Goal: Task Accomplishment & Management: Manage account settings

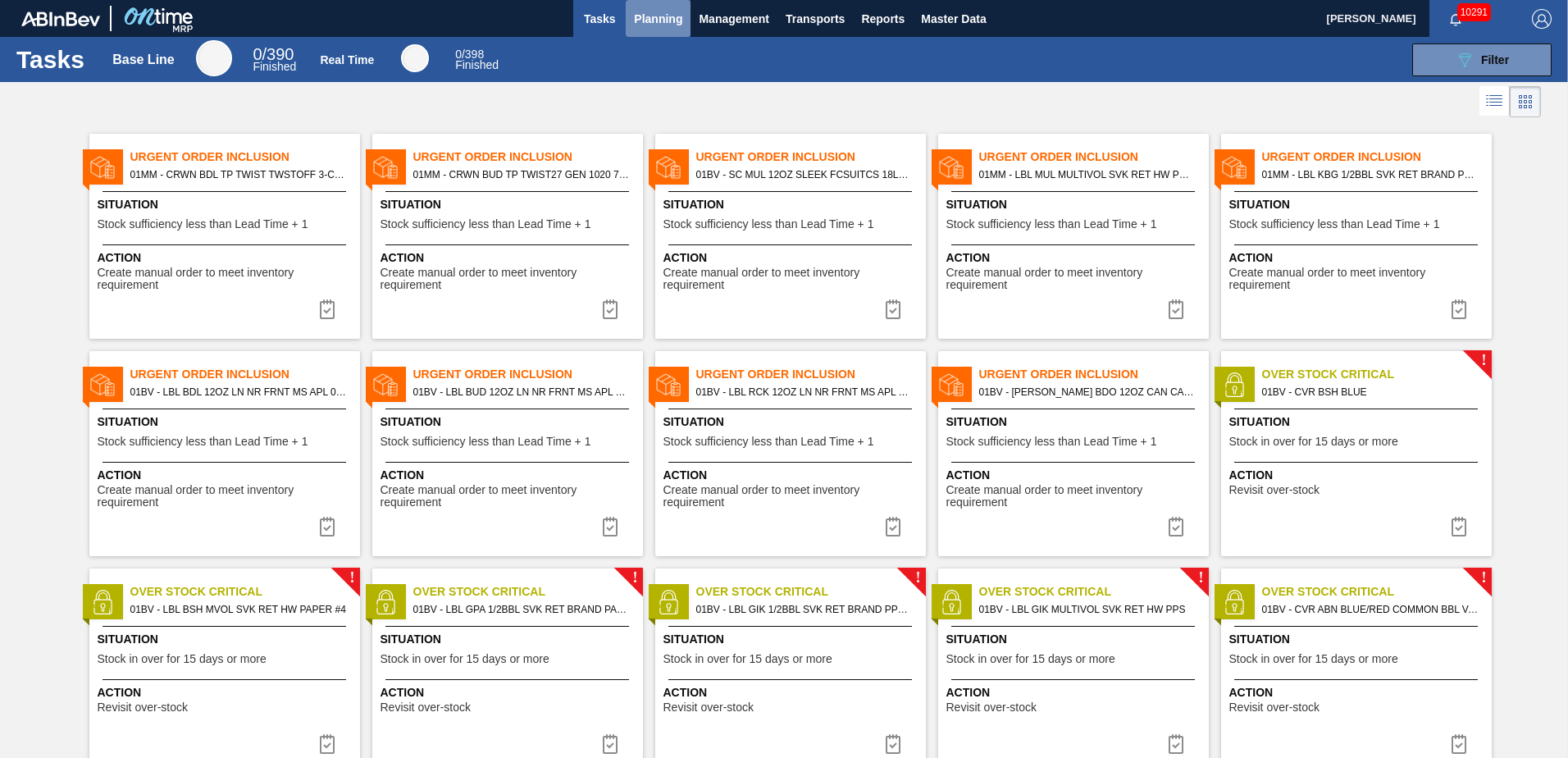
click at [654, 16] on span "Planning" at bounding box center [658, 19] width 48 height 20
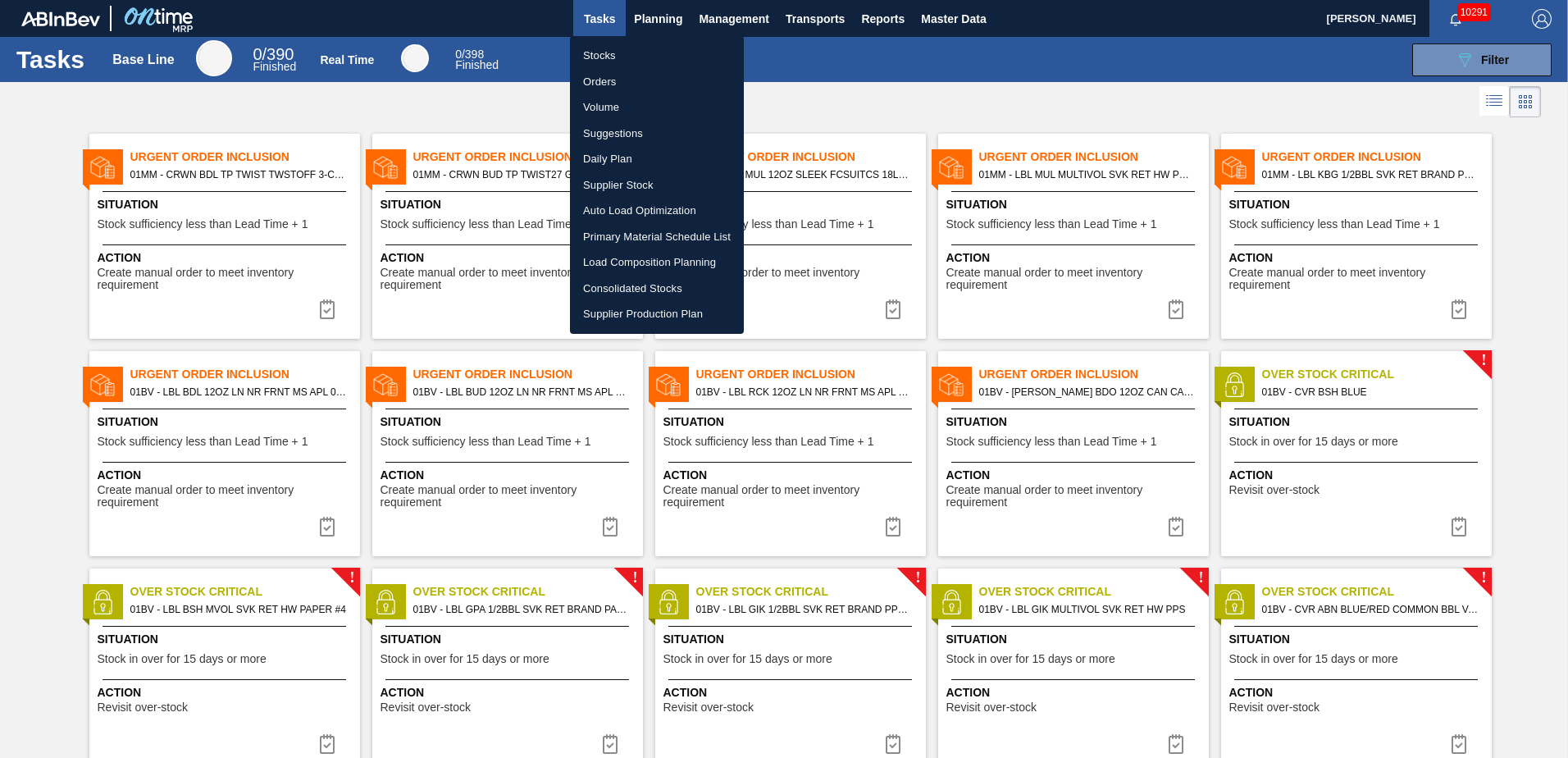
click at [1440, 51] on div at bounding box center [784, 379] width 1568 height 758
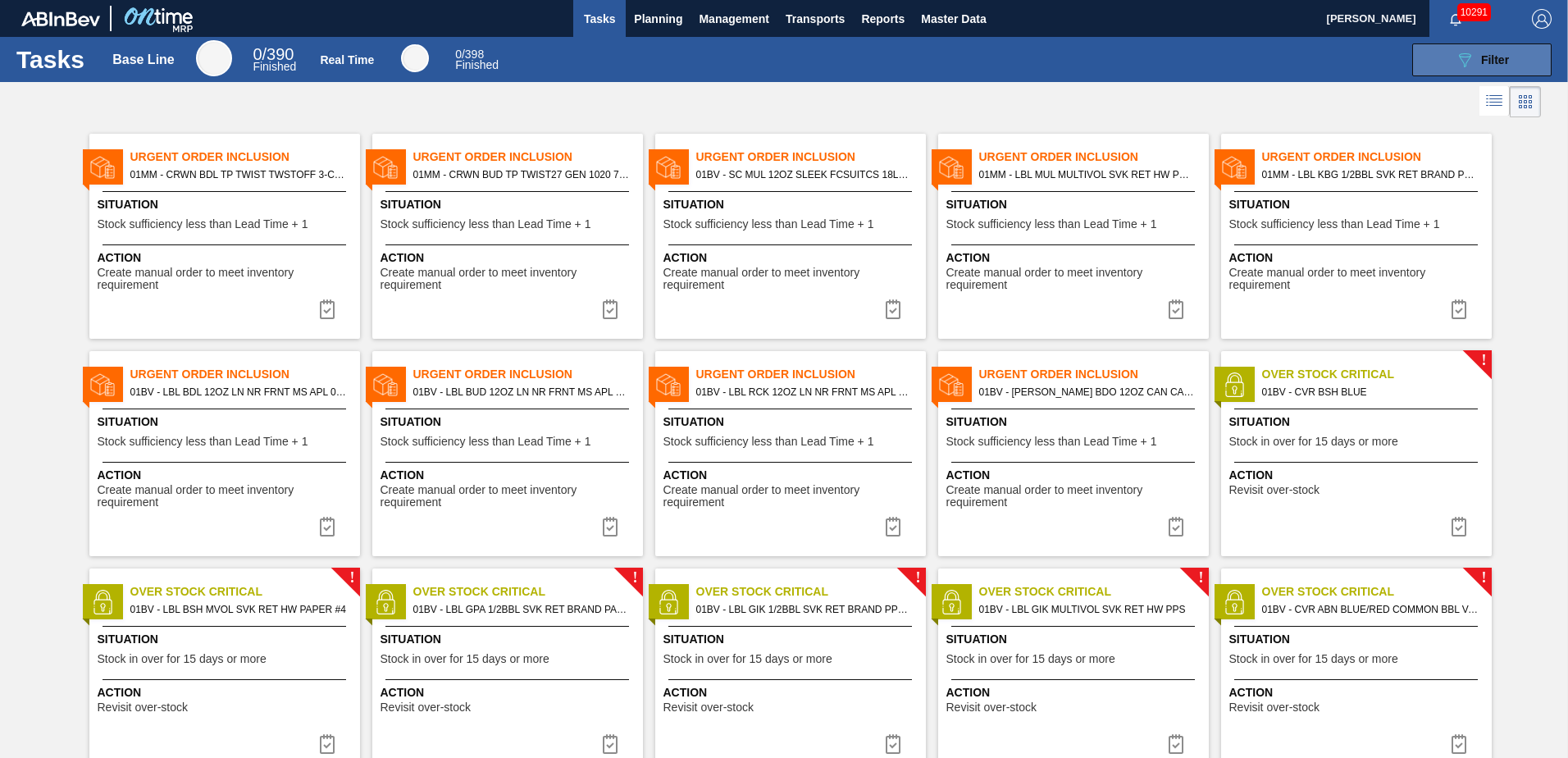
click at [1498, 63] on span "Filter" at bounding box center [1495, 60] width 28 height 13
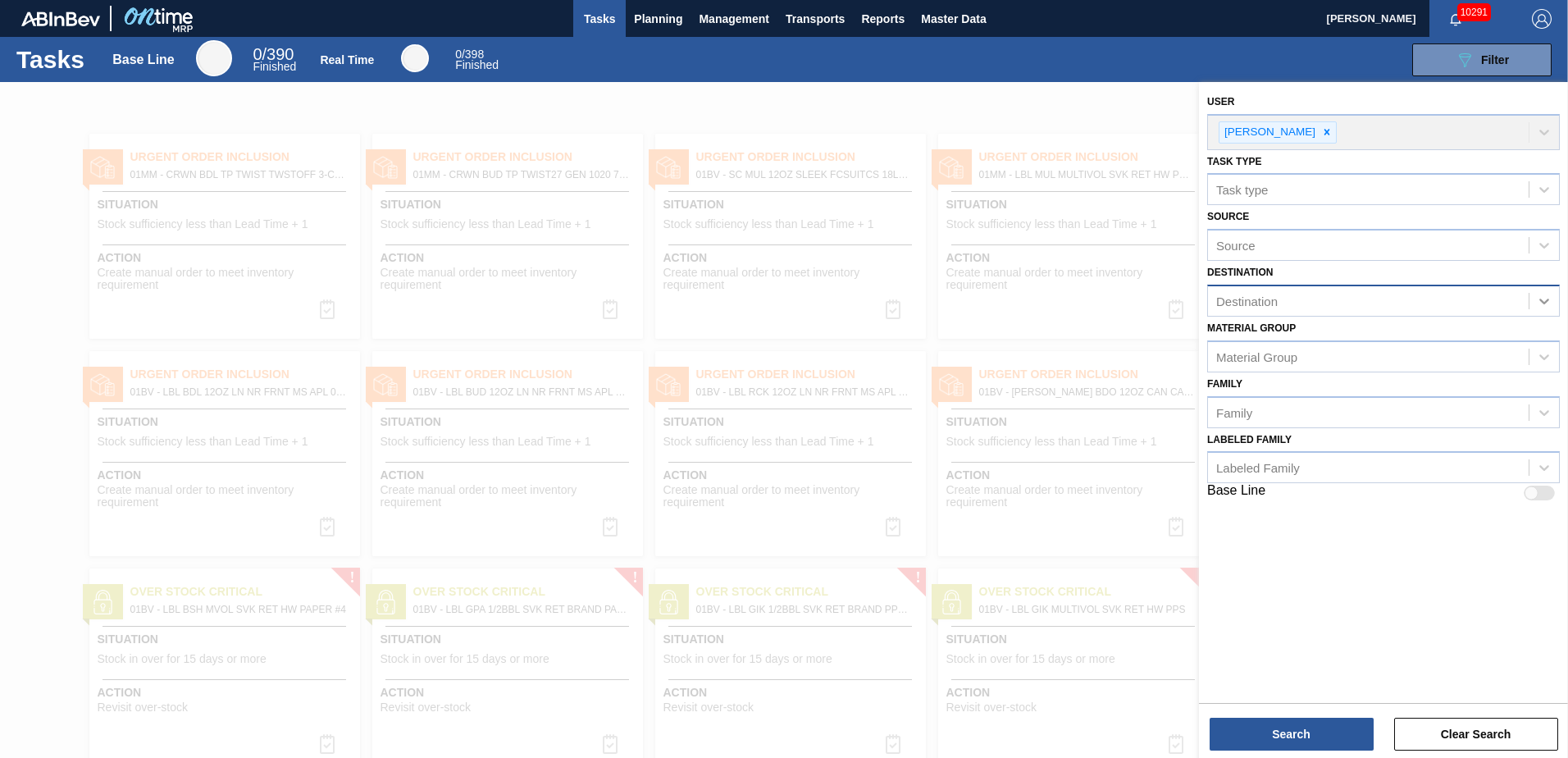
click at [1548, 299] on icon at bounding box center [1545, 301] width 17 height 17
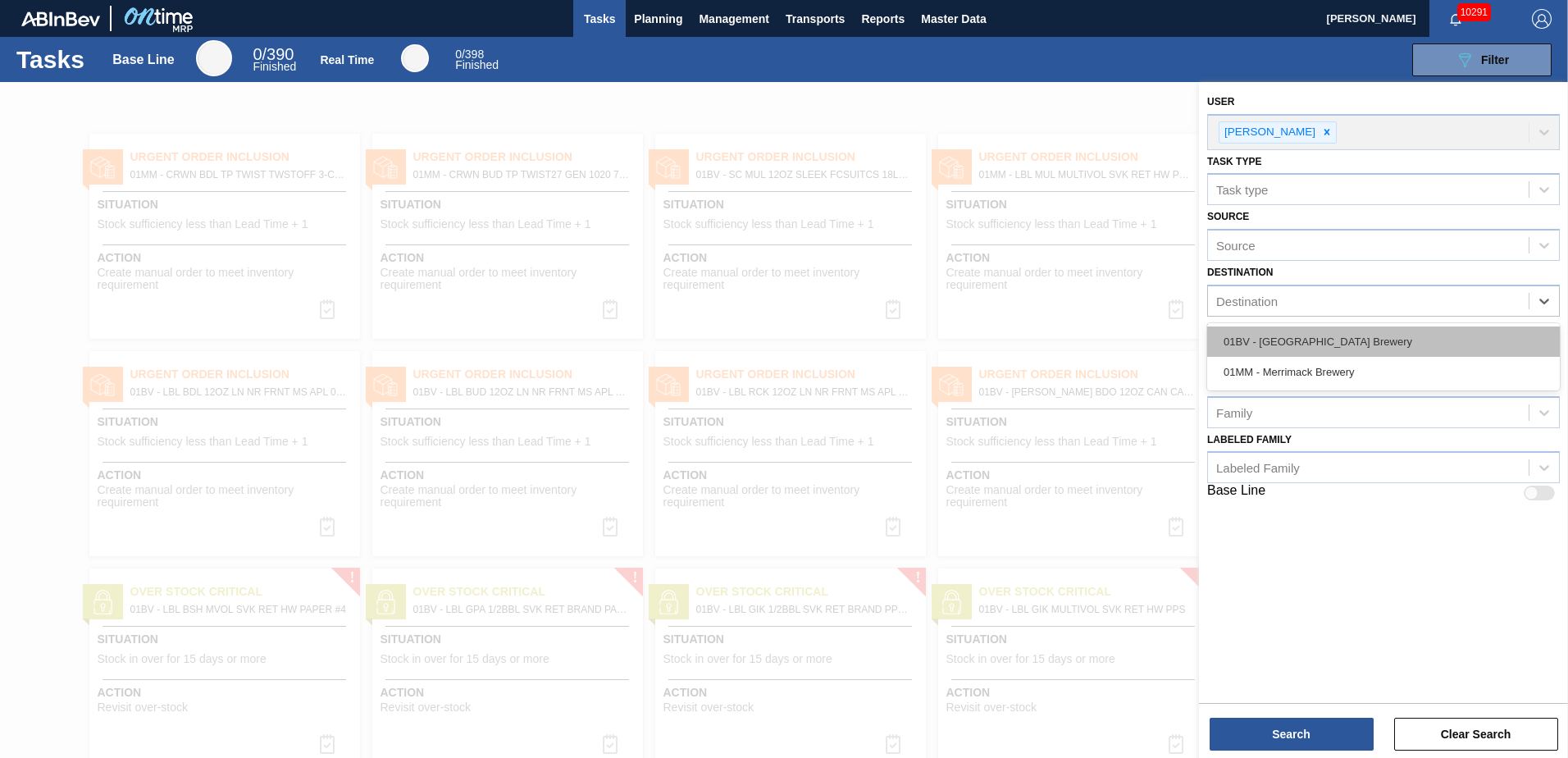
click at [1320, 345] on div "01BV - [GEOGRAPHIC_DATA] Brewery" at bounding box center [1383, 341] width 353 height 31
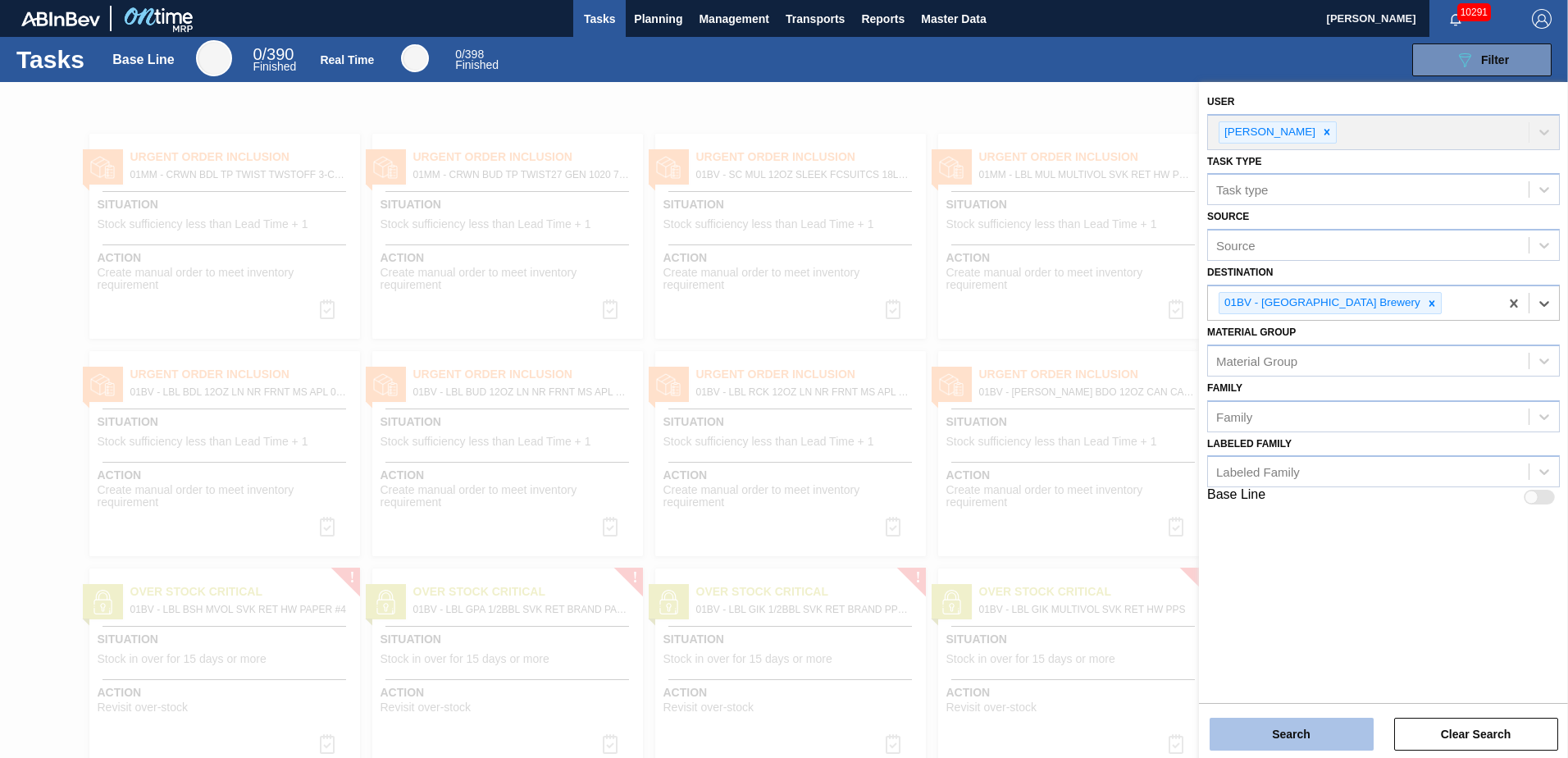
click at [1303, 731] on button "Search" at bounding box center [1292, 735] width 164 height 33
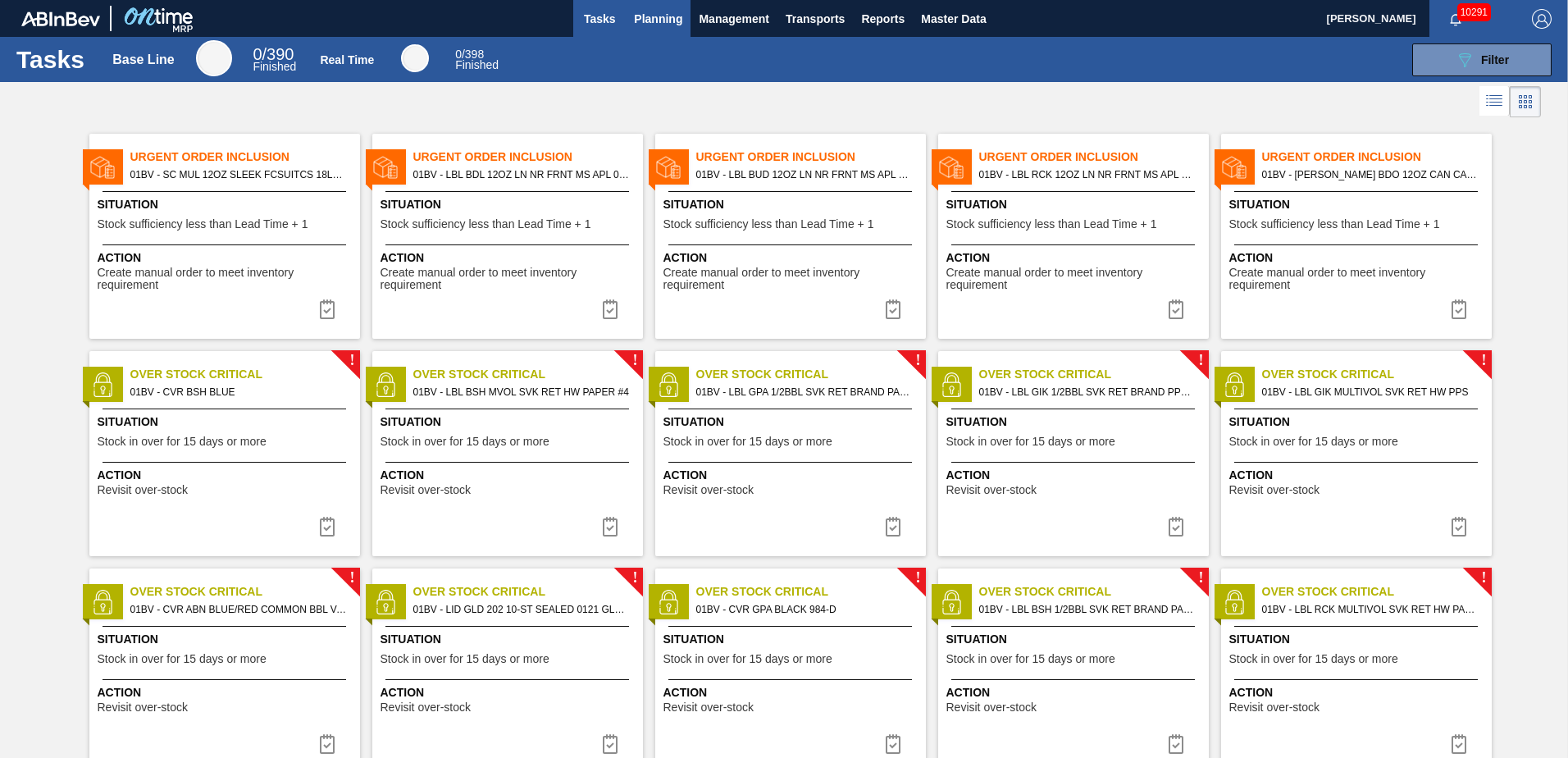
click at [648, 21] on span "Planning" at bounding box center [658, 19] width 48 height 20
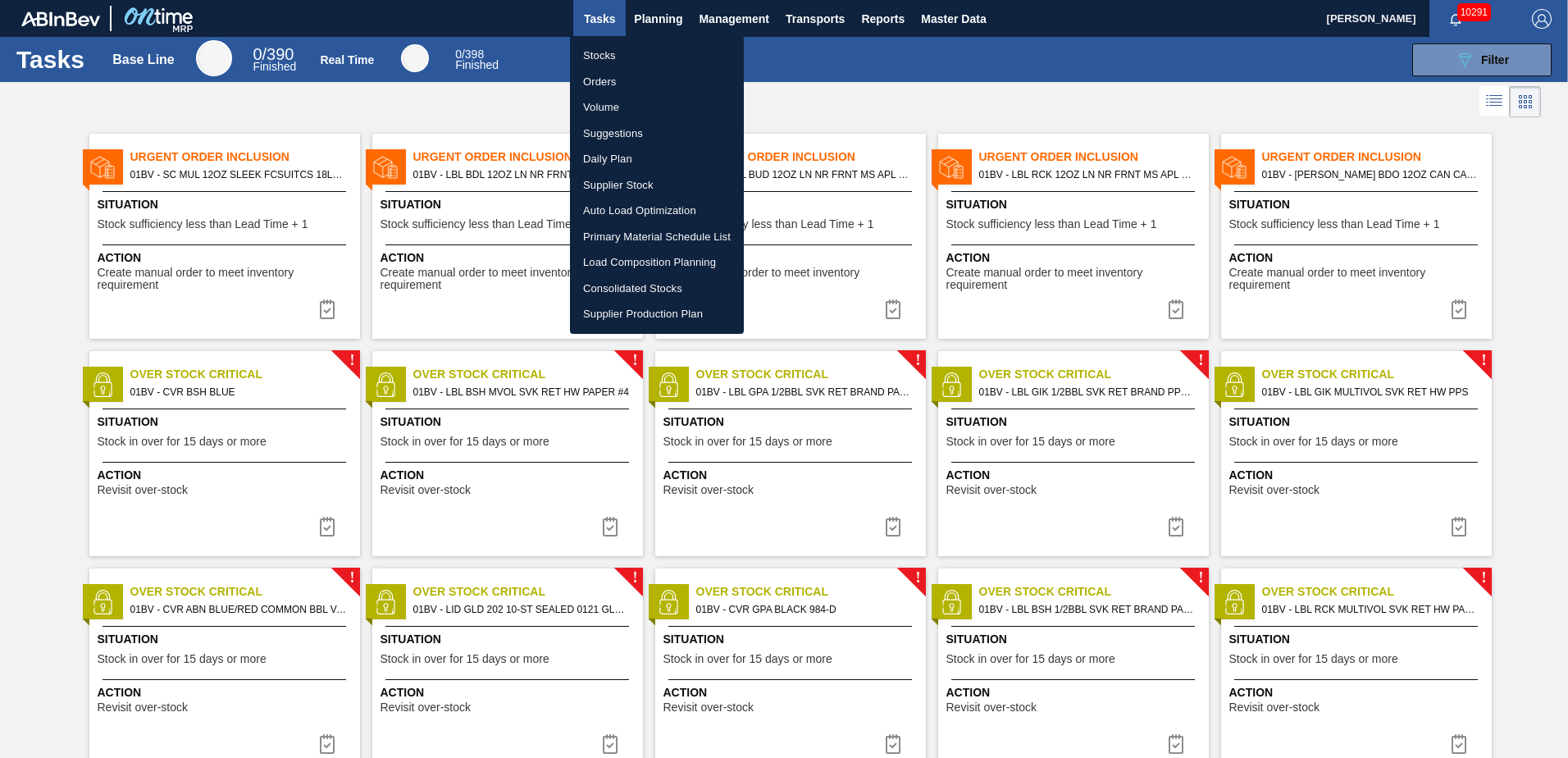
click at [652, 257] on li "Load Composition Planning" at bounding box center [657, 262] width 173 height 27
checkbox input "true"
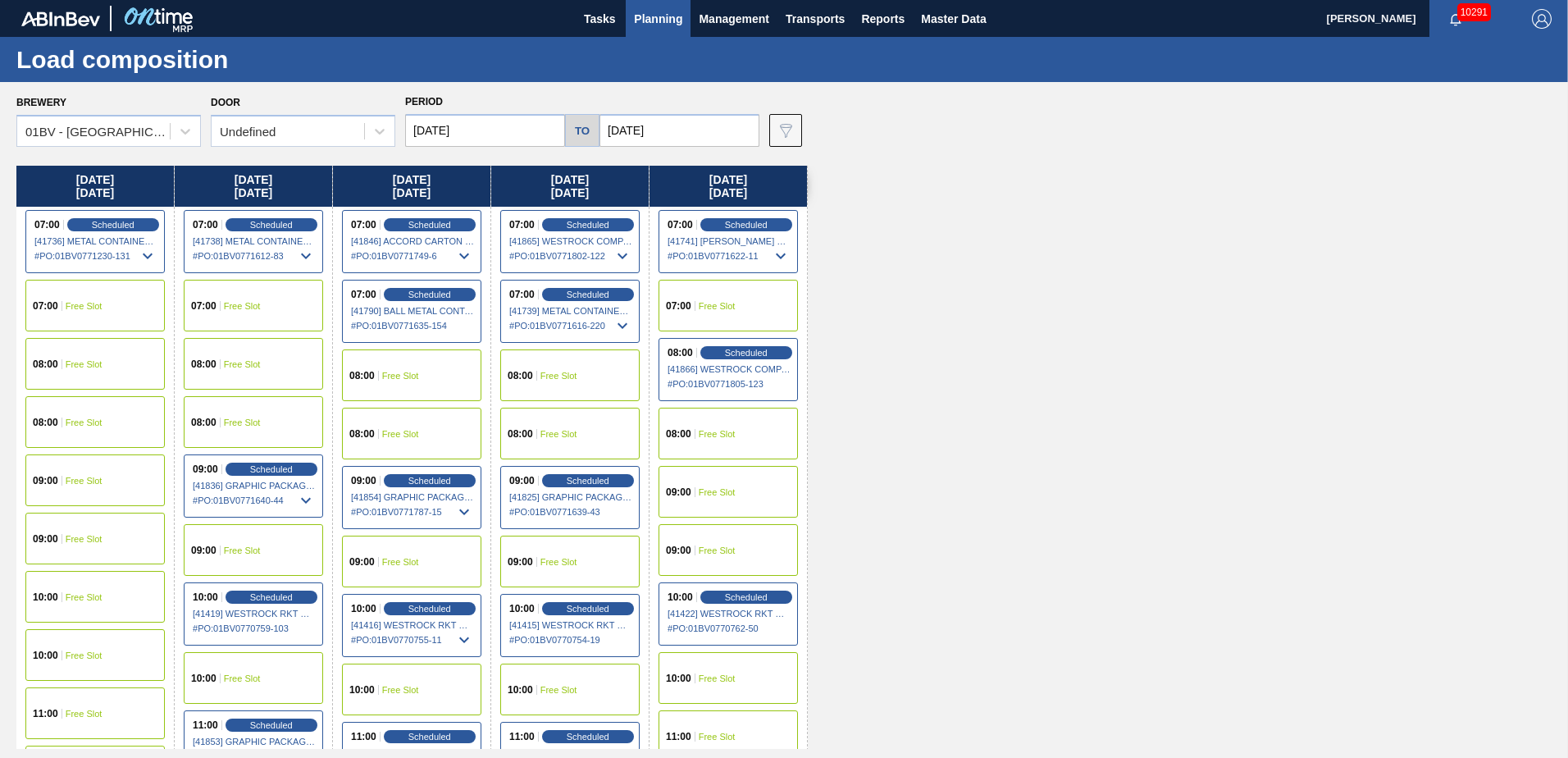
click at [684, 119] on input "[DATE]" at bounding box center [679, 130] width 160 height 33
click at [962, 243] on div "[DATE] 07:00 Scheduled [41736] METAL CONTAINER CORPORATION - 0008219743 # PO : …" at bounding box center [788, 457] width 1543 height 583
click at [745, 226] on span "Scheduled" at bounding box center [745, 224] width 46 height 11
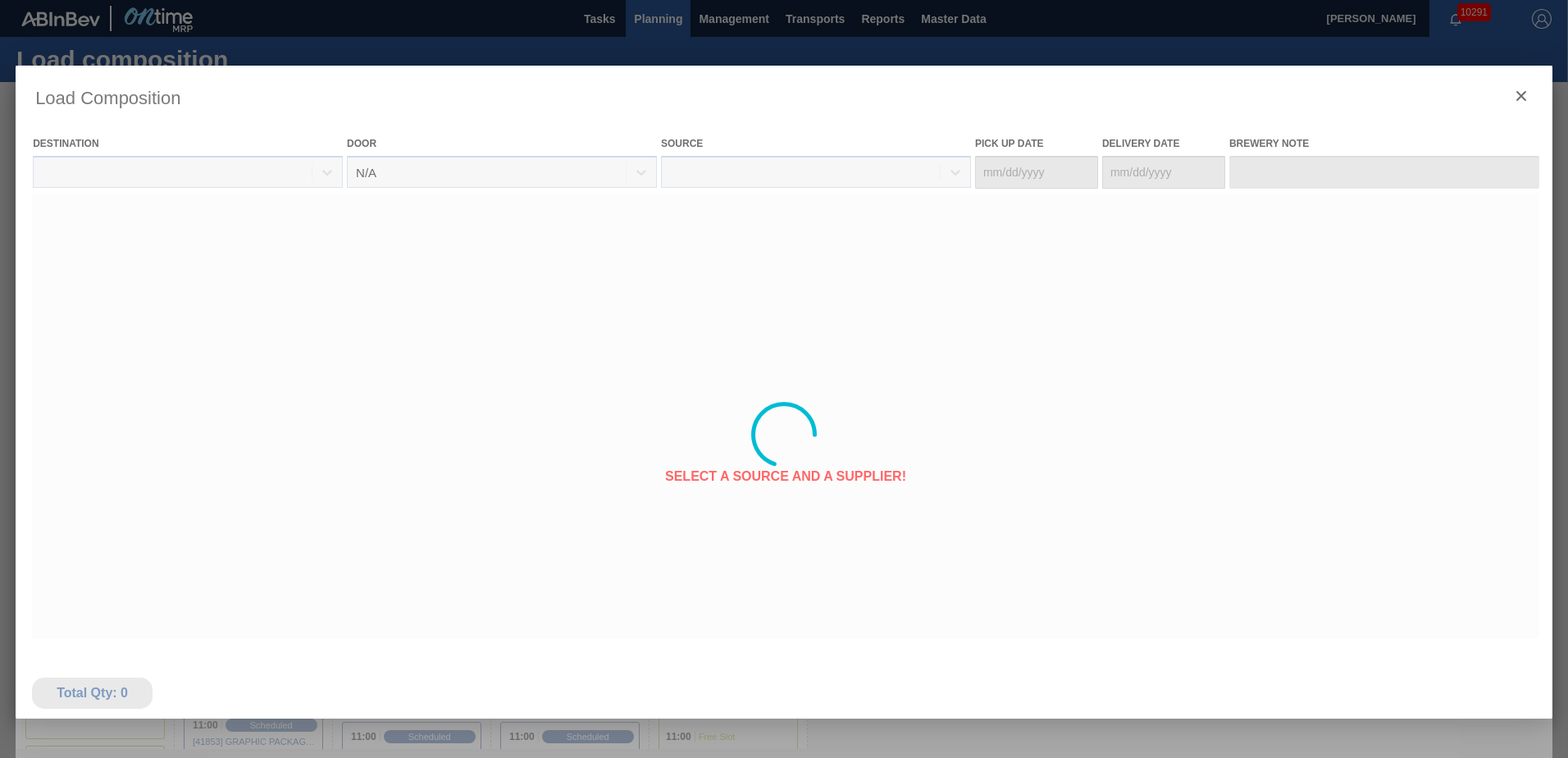
type Date "[DATE]"
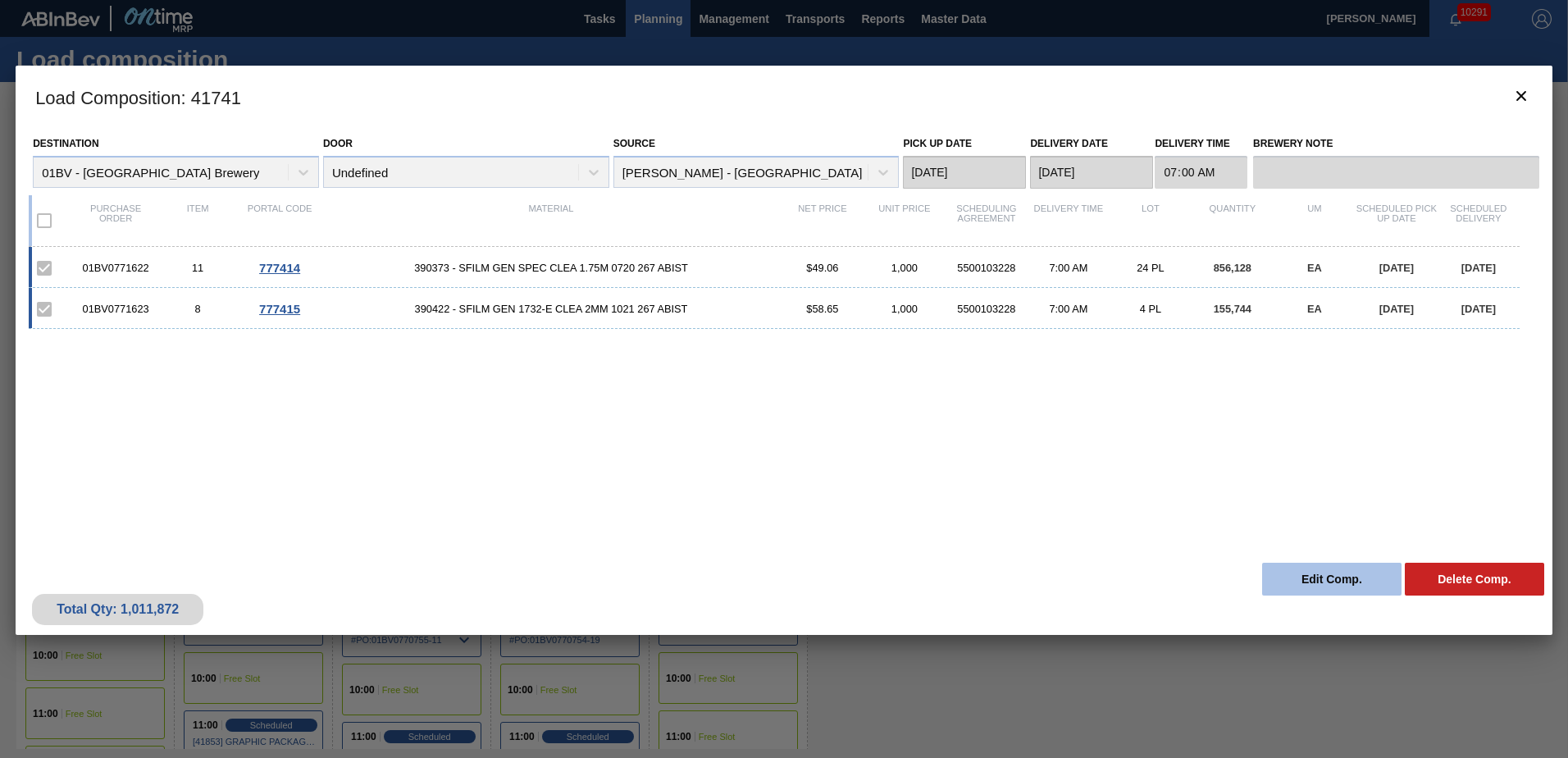
click at [1307, 575] on button "Edit Comp." at bounding box center [1332, 580] width 139 height 33
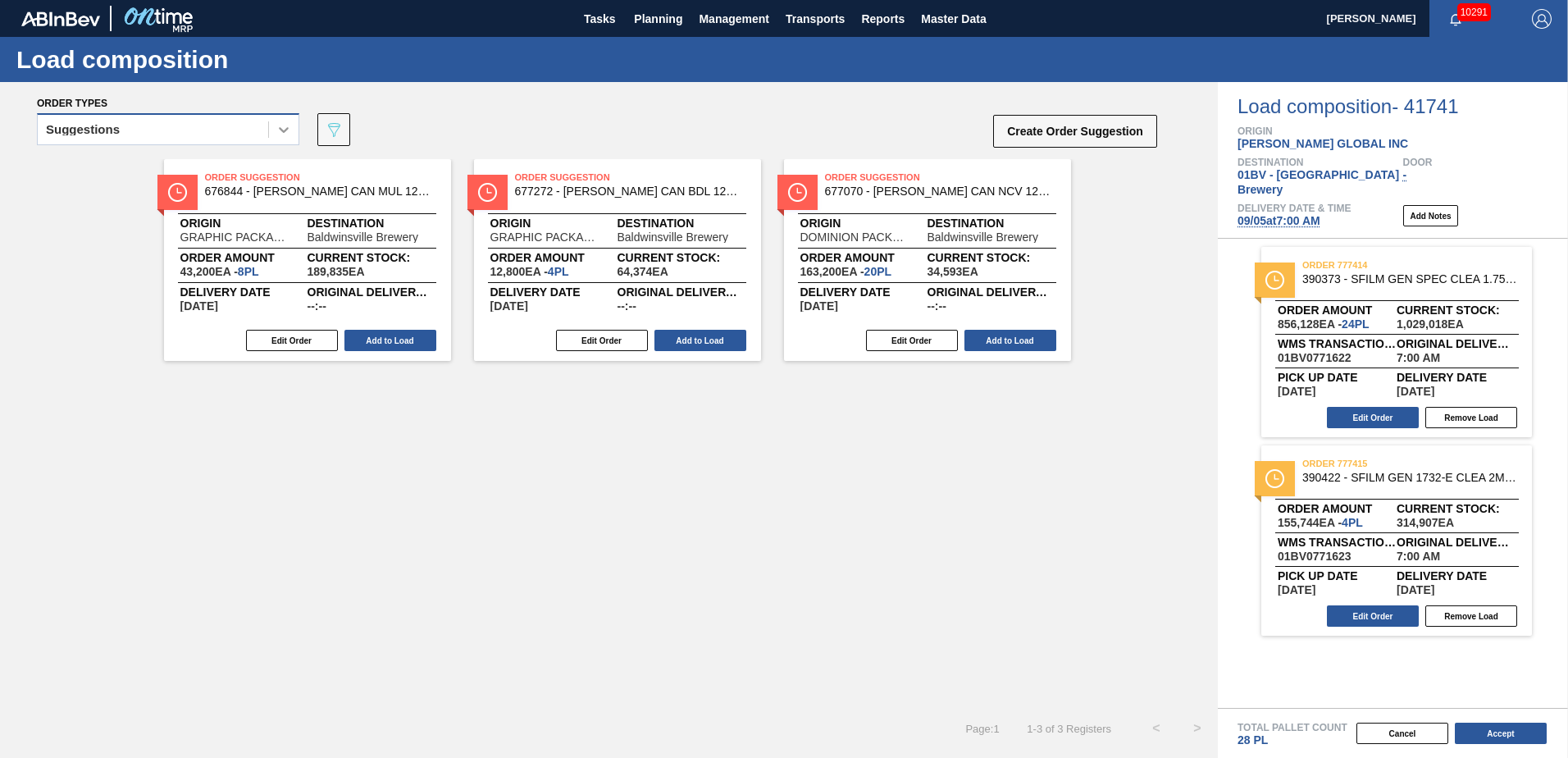
click at [286, 134] on icon at bounding box center [284, 130] width 17 height 17
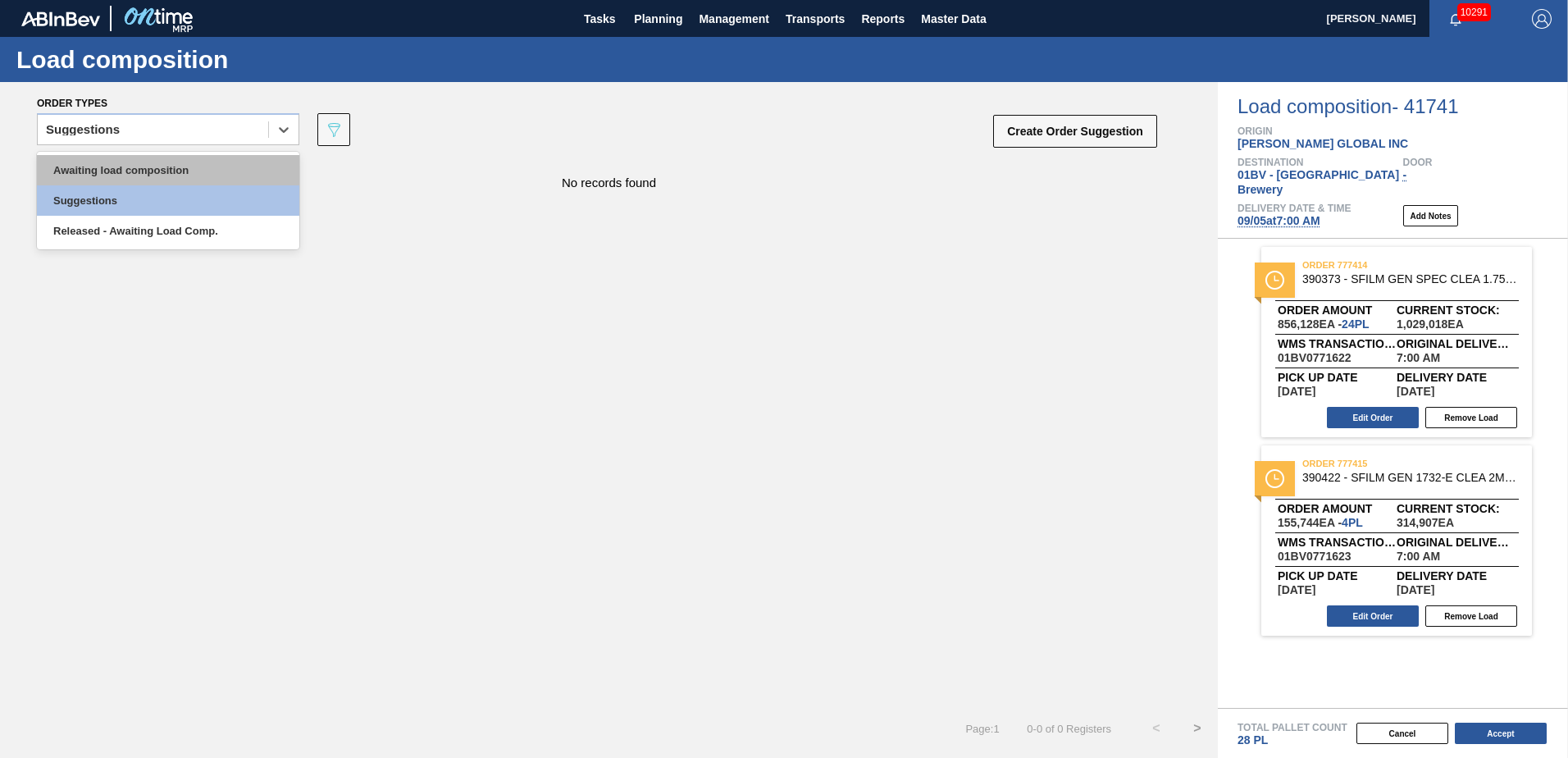
click at [140, 169] on div "Awaiting load composition" at bounding box center [168, 170] width 262 height 31
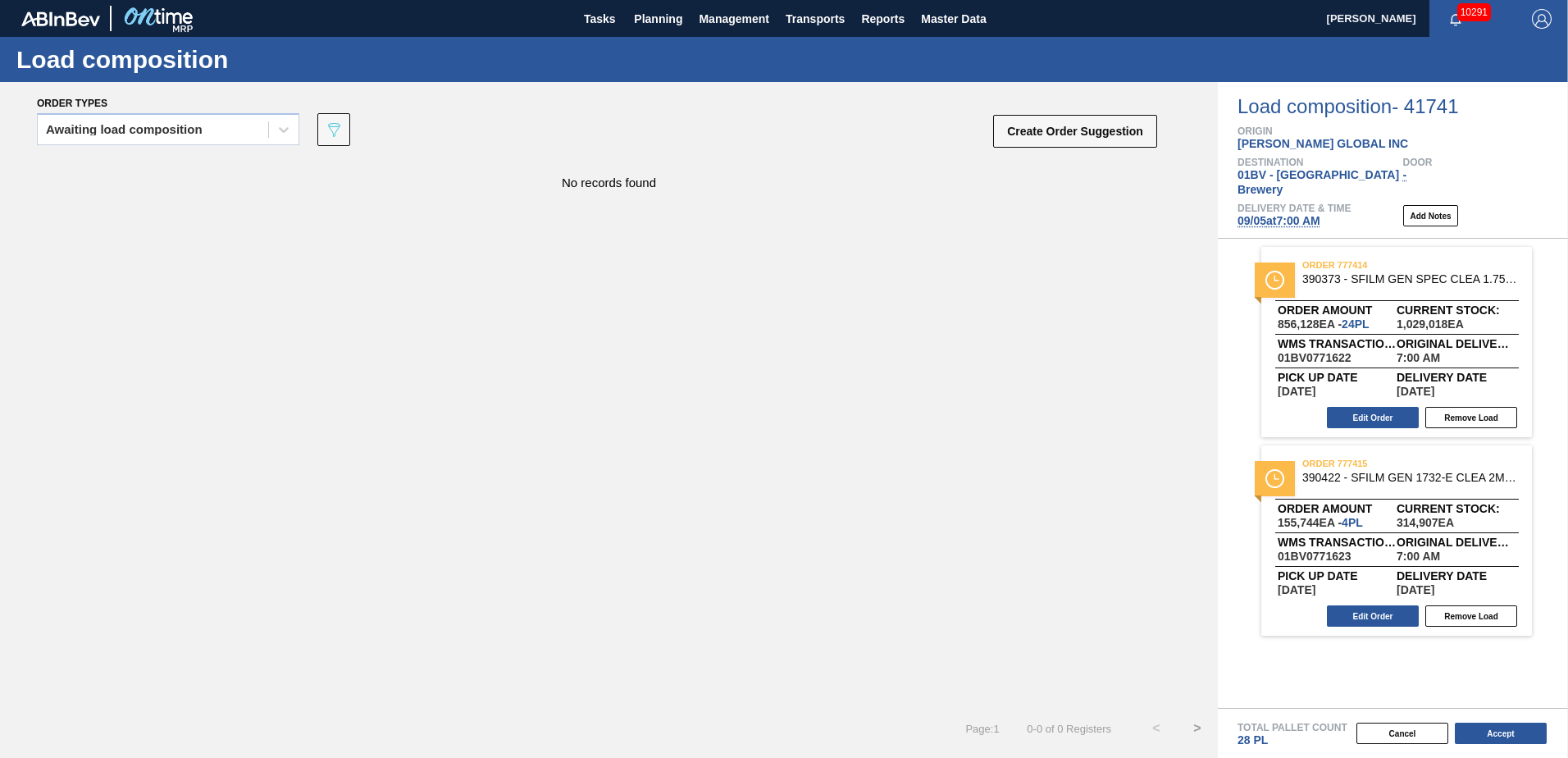
click at [1271, 214] on span "[DATE] 7:00 AM" at bounding box center [1279, 221] width 83 height 13
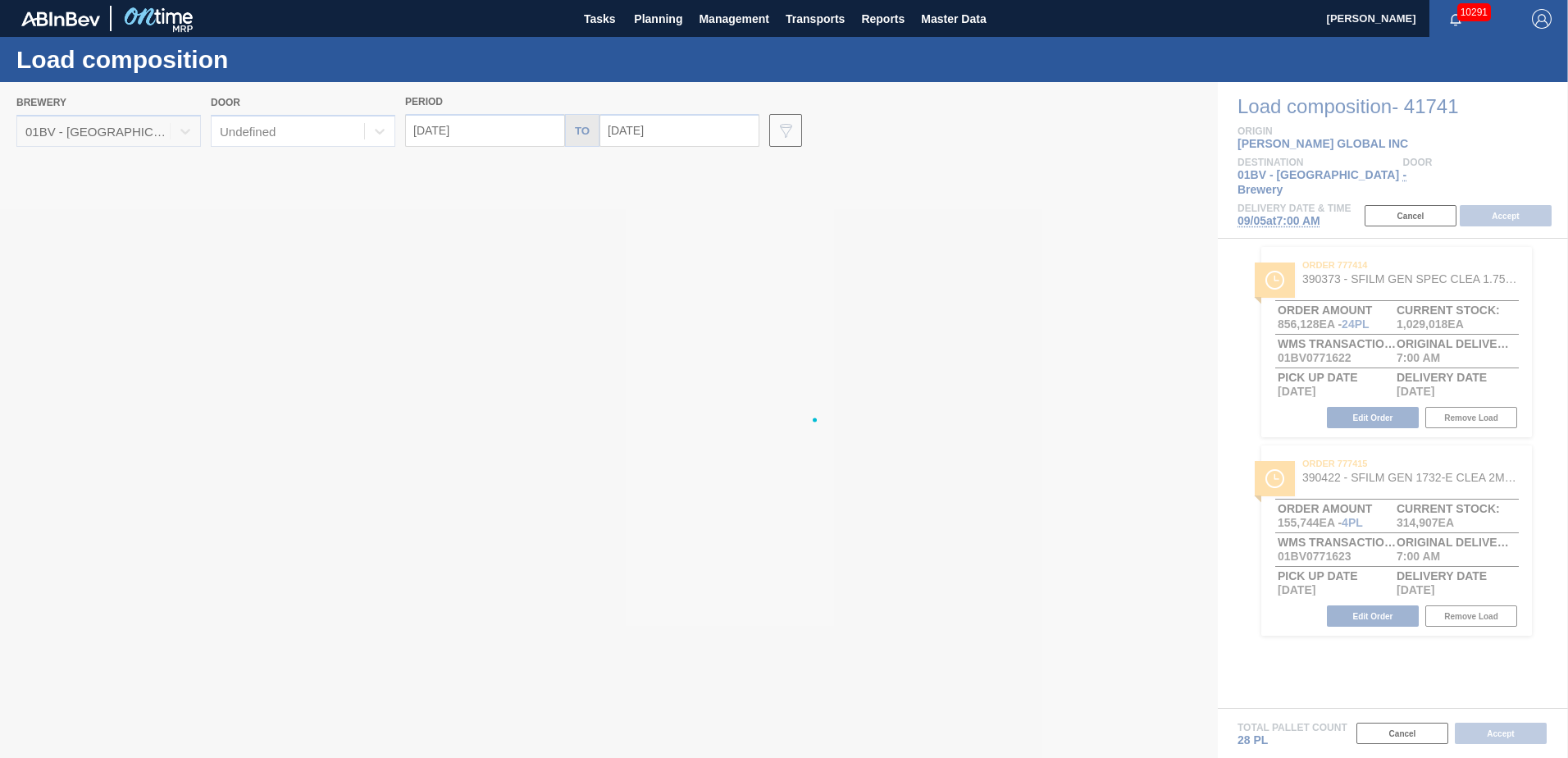
type input "[DATE]"
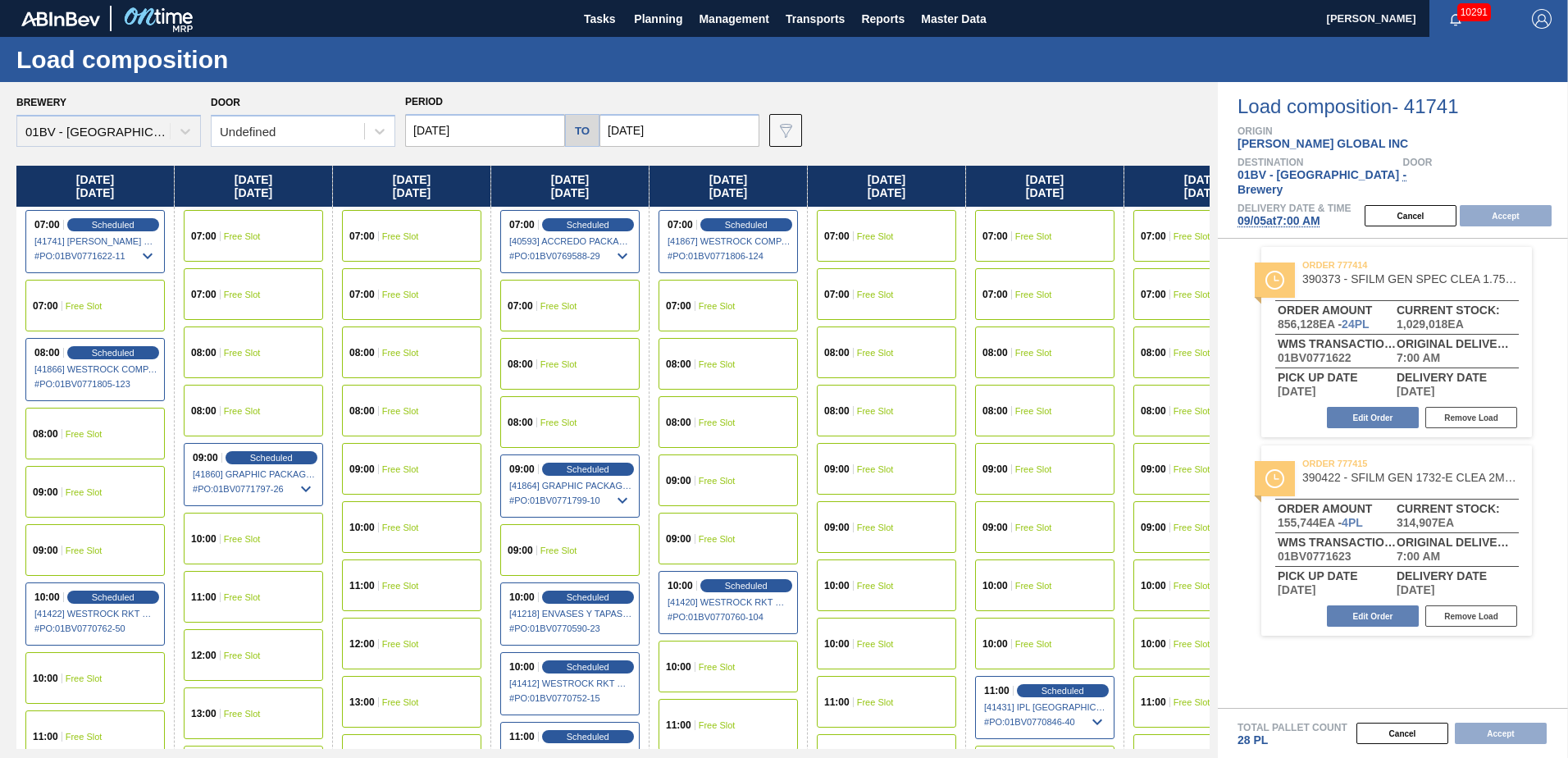
click at [500, 133] on input "[DATE]" at bounding box center [485, 130] width 160 height 33
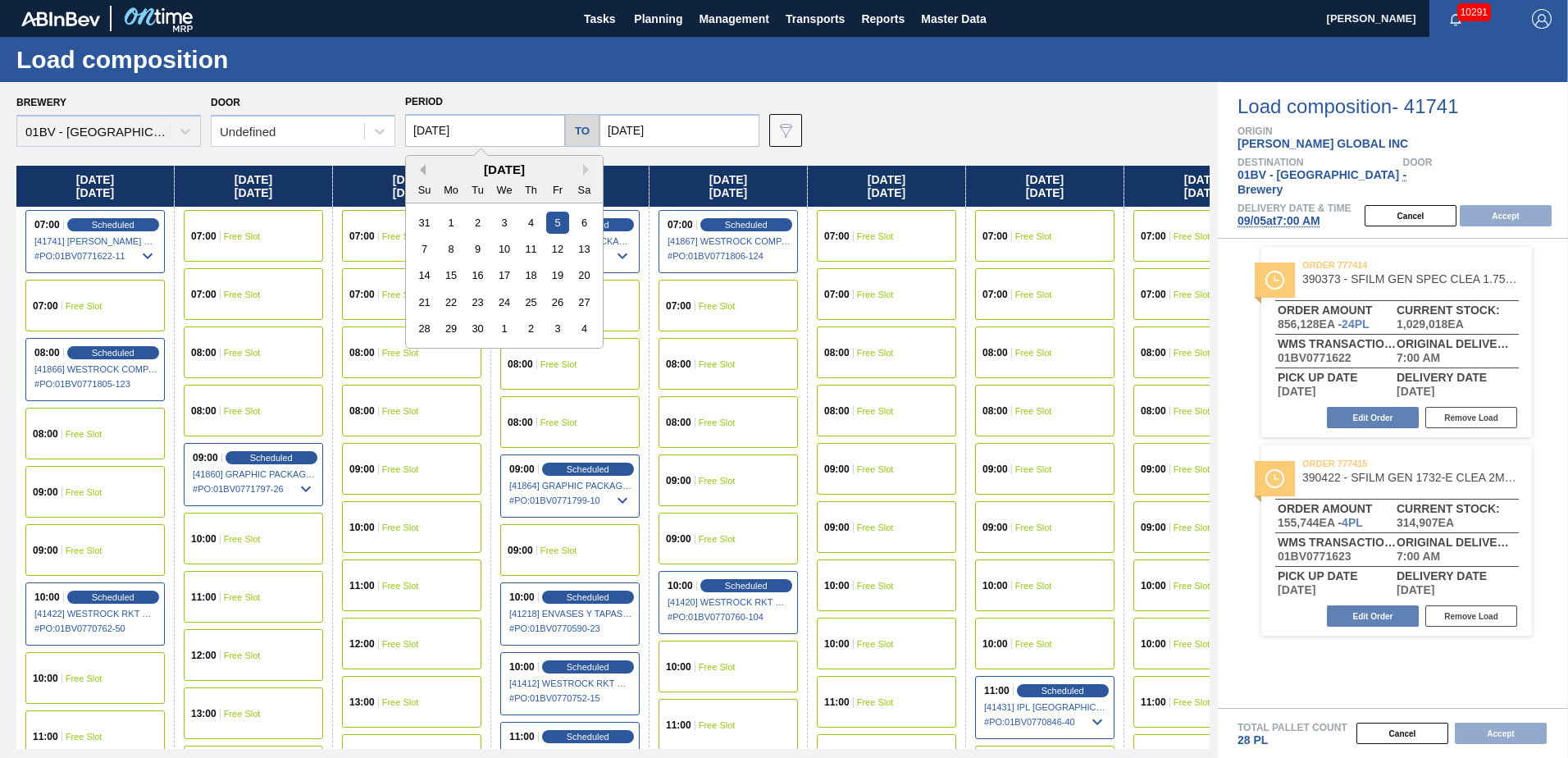
click at [423, 172] on button "Previous Month" at bounding box center [420, 170] width 12 height 12
click at [452, 329] on div "25" at bounding box center [452, 328] width 22 height 22
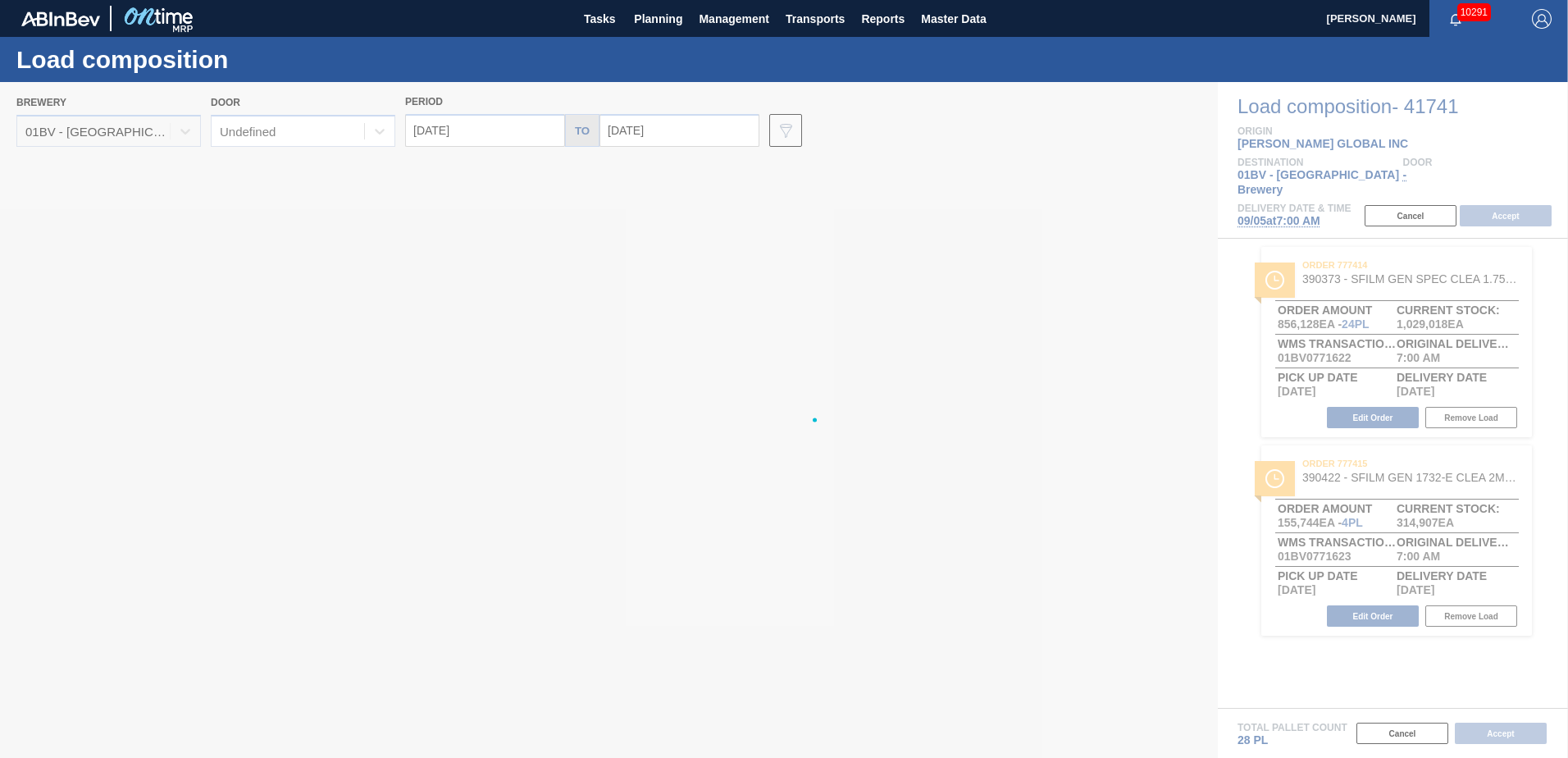
type input "[DATE]"
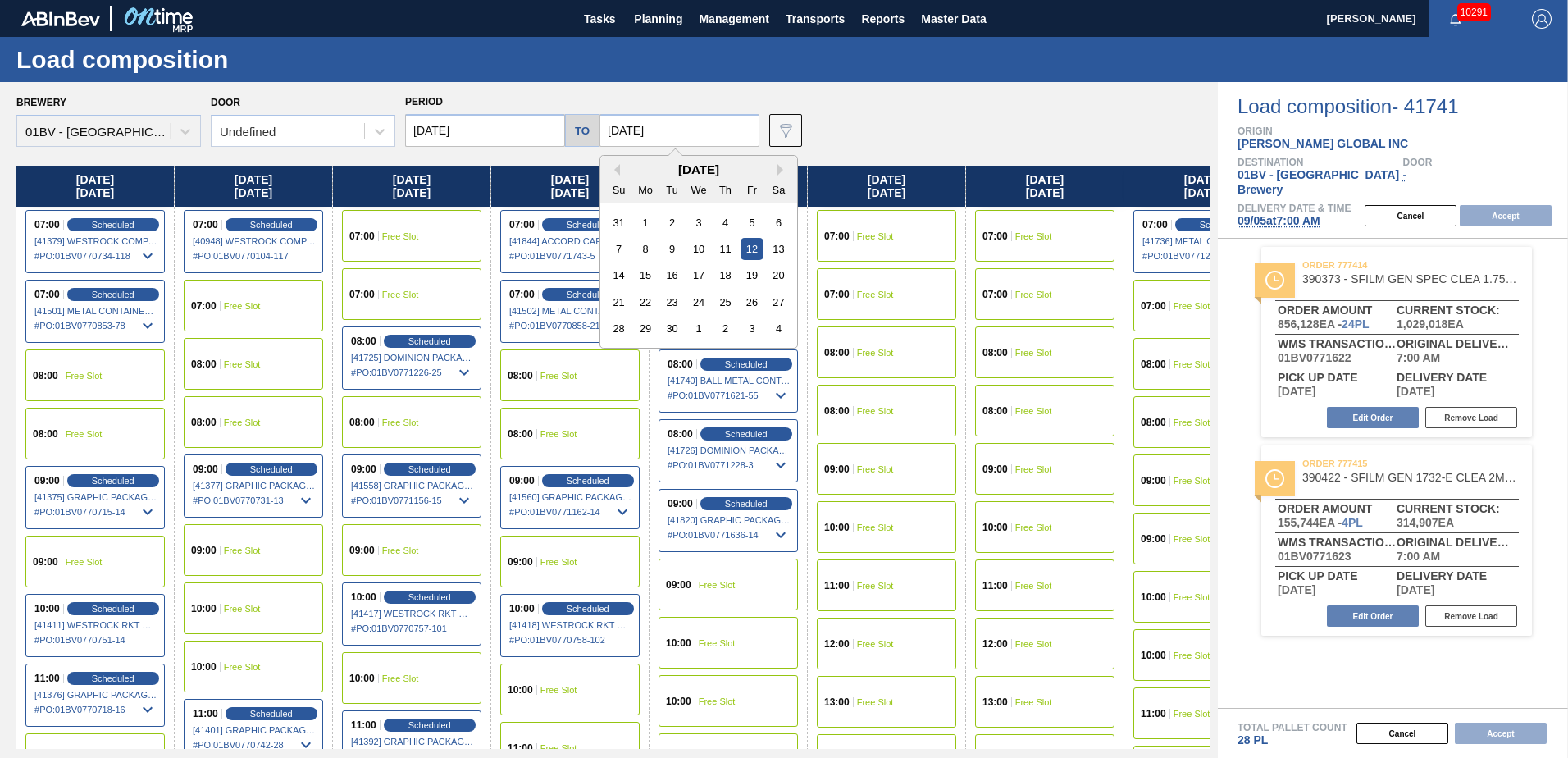
click at [678, 130] on input "[DATE]" at bounding box center [679, 130] width 160 height 33
click at [617, 166] on div "[DATE]" at bounding box center [698, 169] width 197 height 14
click at [614, 169] on button "Previous Month" at bounding box center [614, 170] width 12 height 12
click at [749, 330] on div "29" at bounding box center [751, 328] width 22 height 22
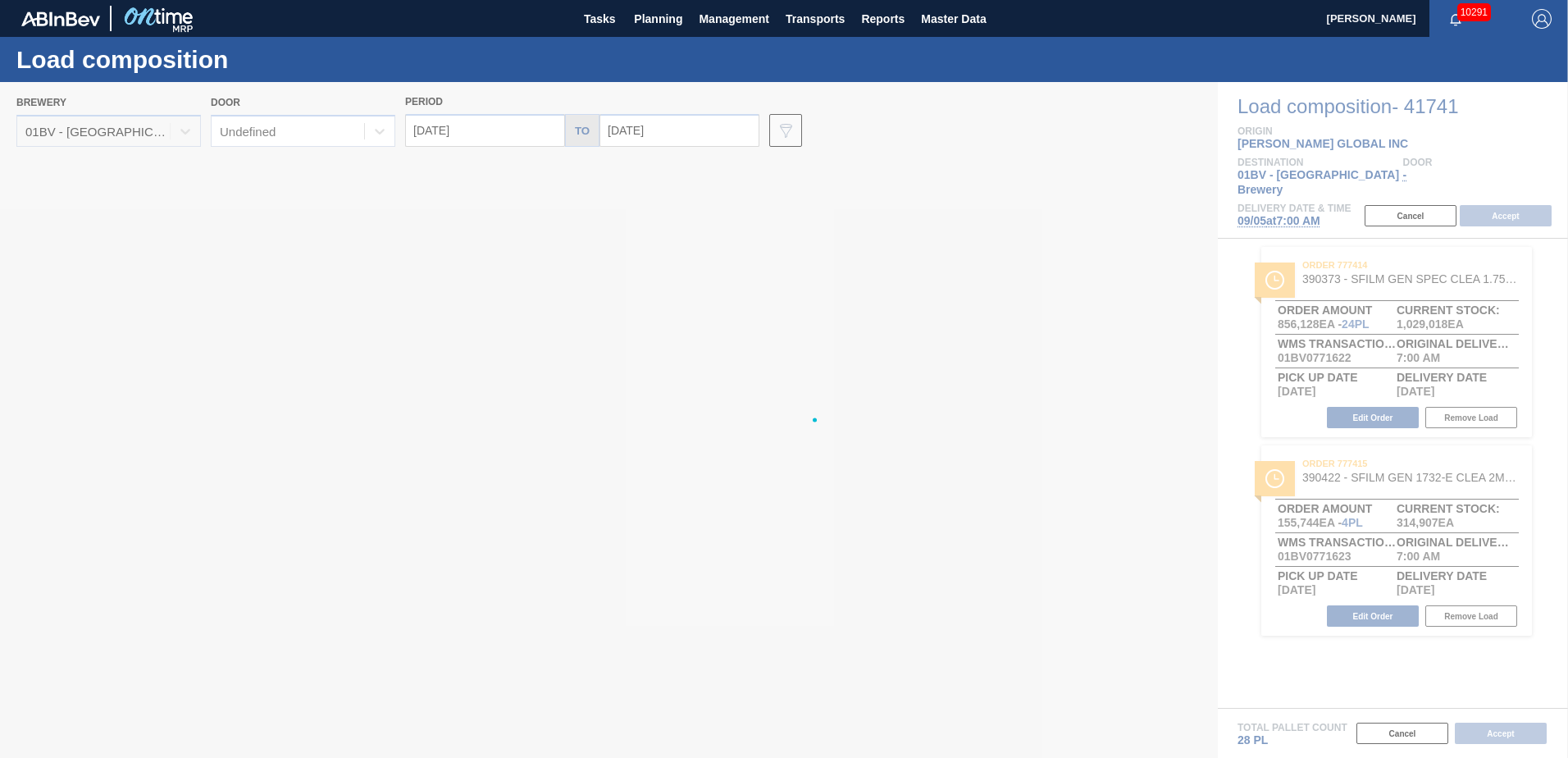
type input "[DATE]"
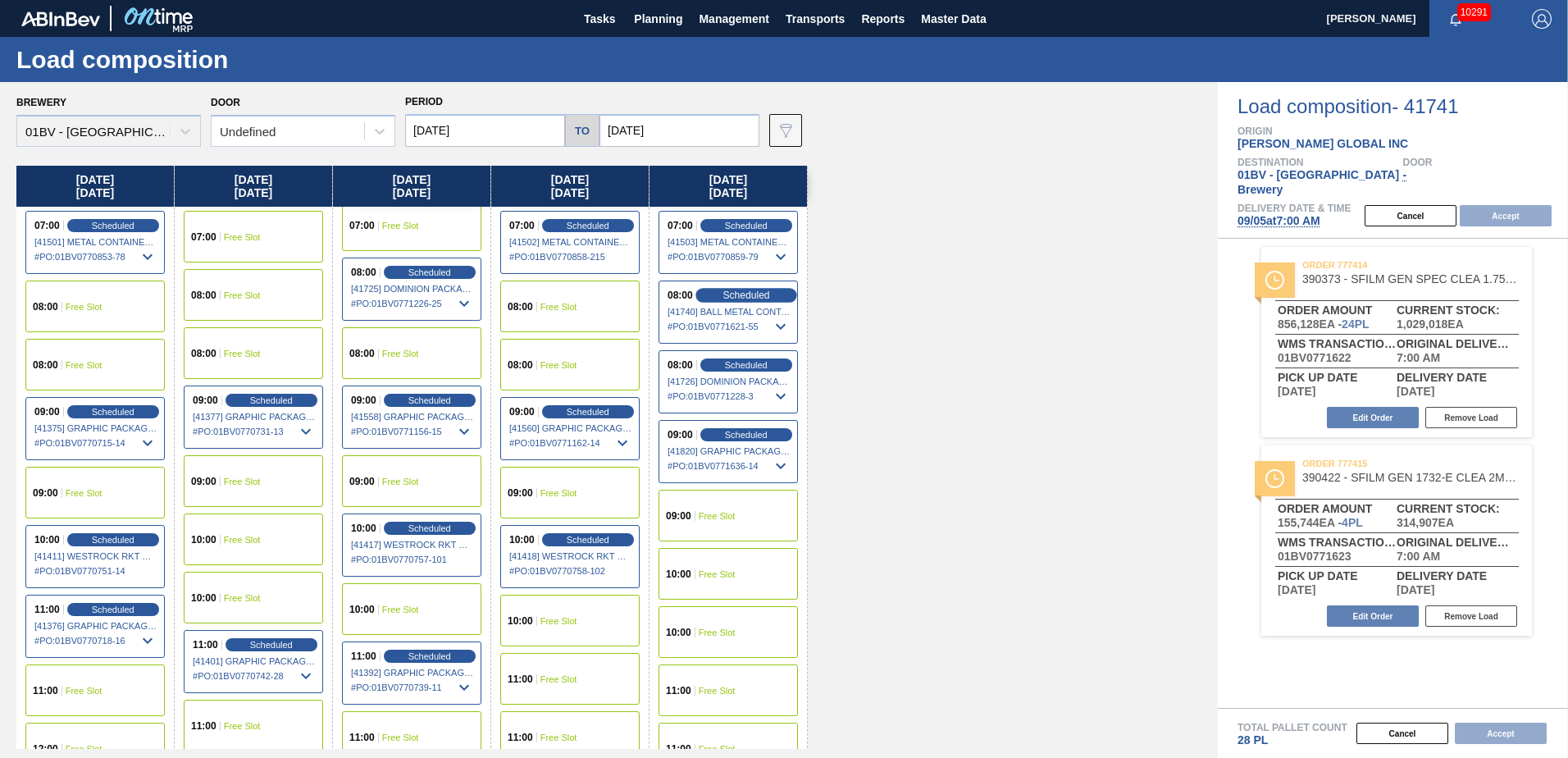
scroll to position [164, 0]
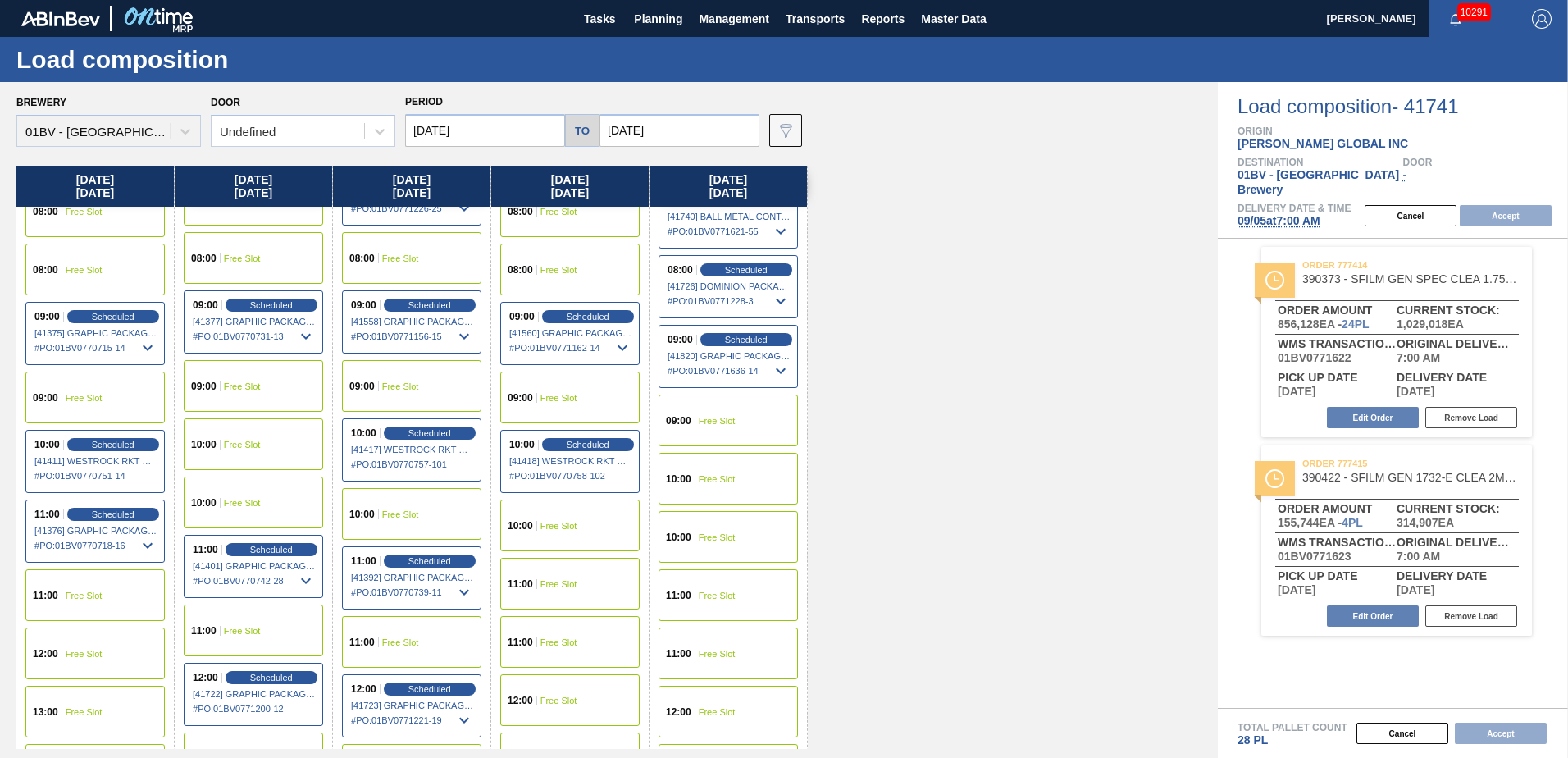
click at [742, 422] on div "09:00 Free Slot" at bounding box center [728, 420] width 139 height 51
click at [1505, 205] on button "Accept" at bounding box center [1506, 216] width 92 height 22
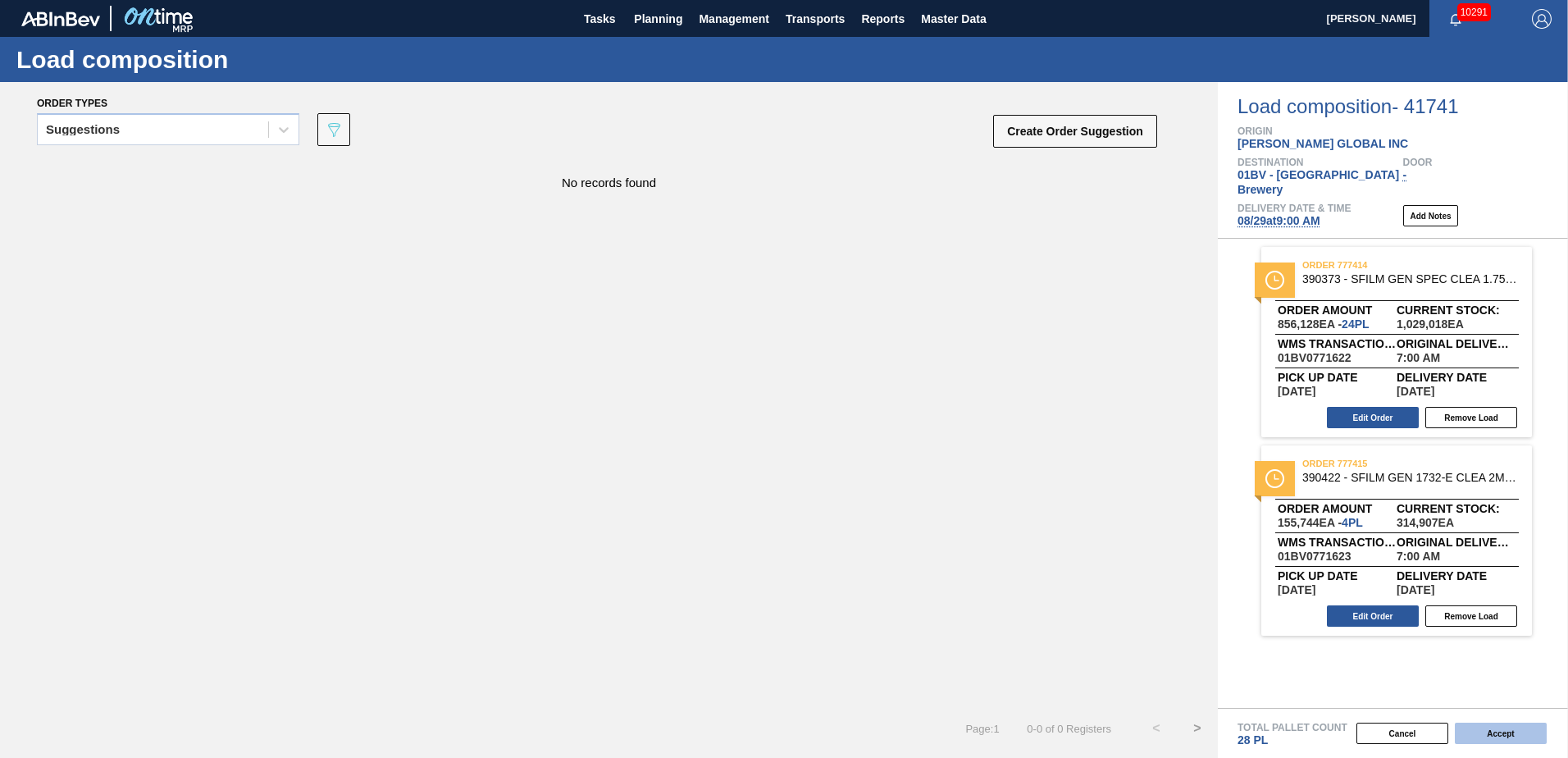
click at [1490, 735] on button "Accept" at bounding box center [1501, 733] width 92 height 22
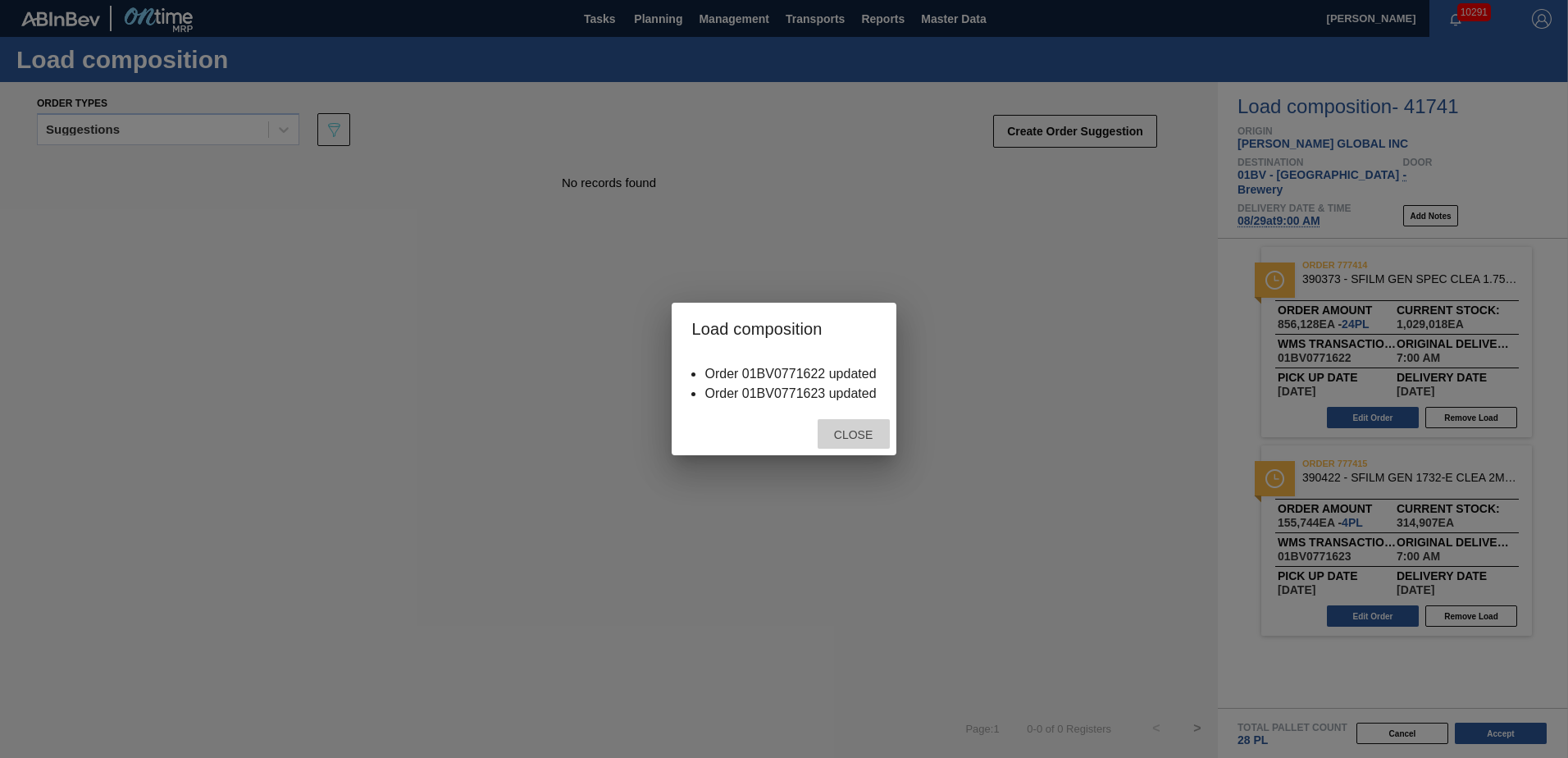
click at [855, 433] on span "Close" at bounding box center [853, 435] width 65 height 13
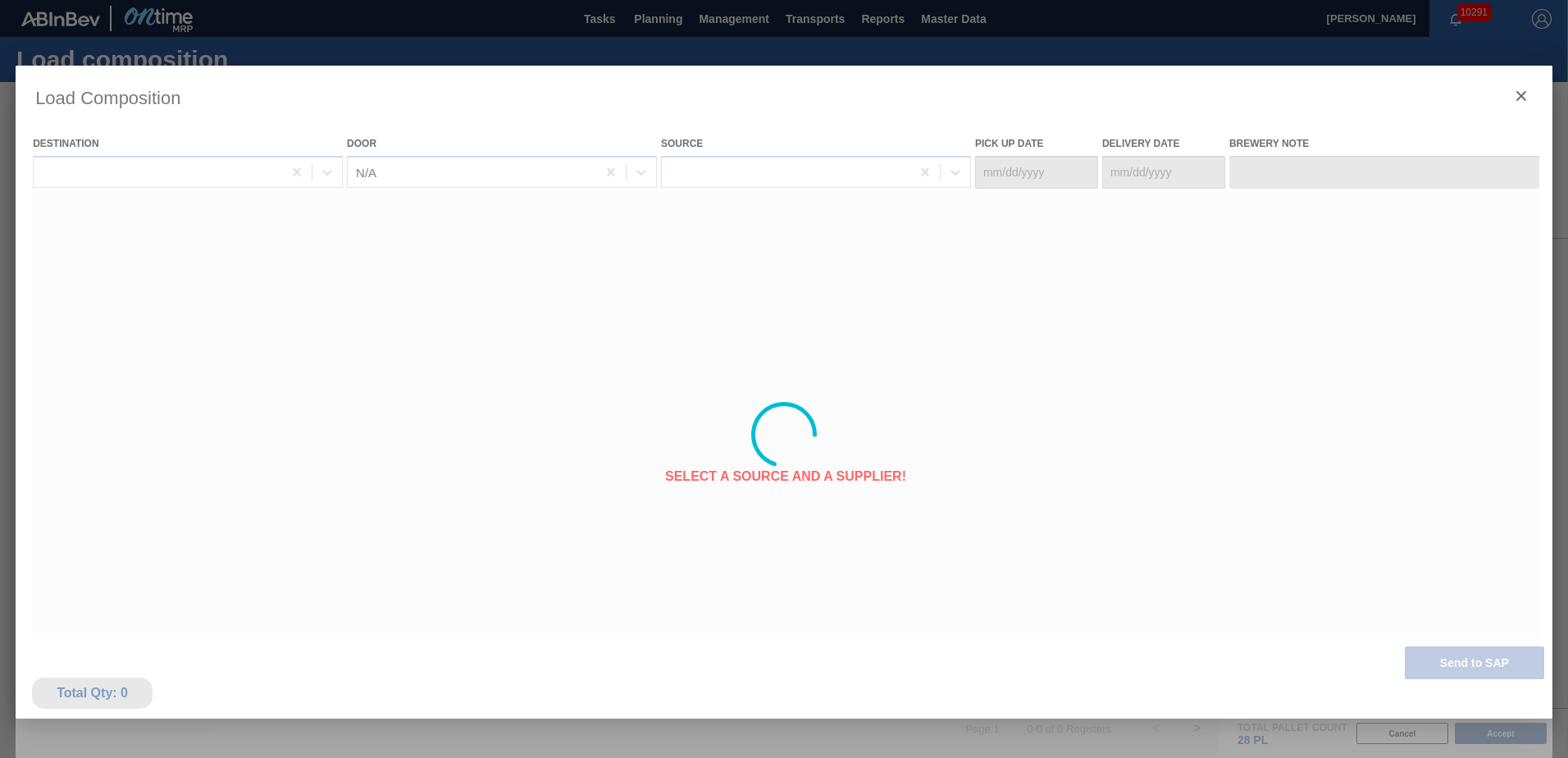
type Date "[DATE]"
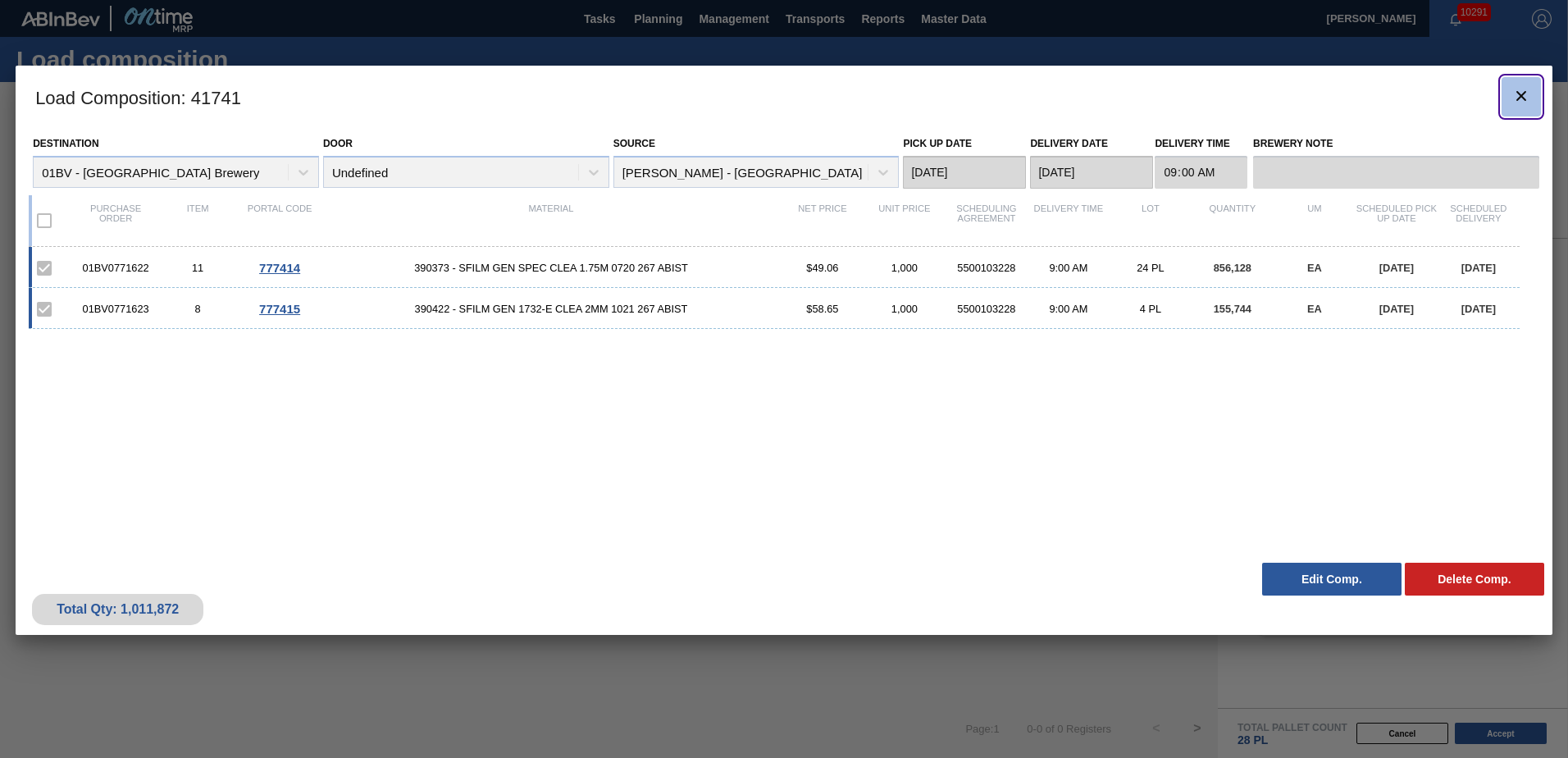
click at [1514, 95] on icon "botão de ícone" at bounding box center [1522, 96] width 20 height 20
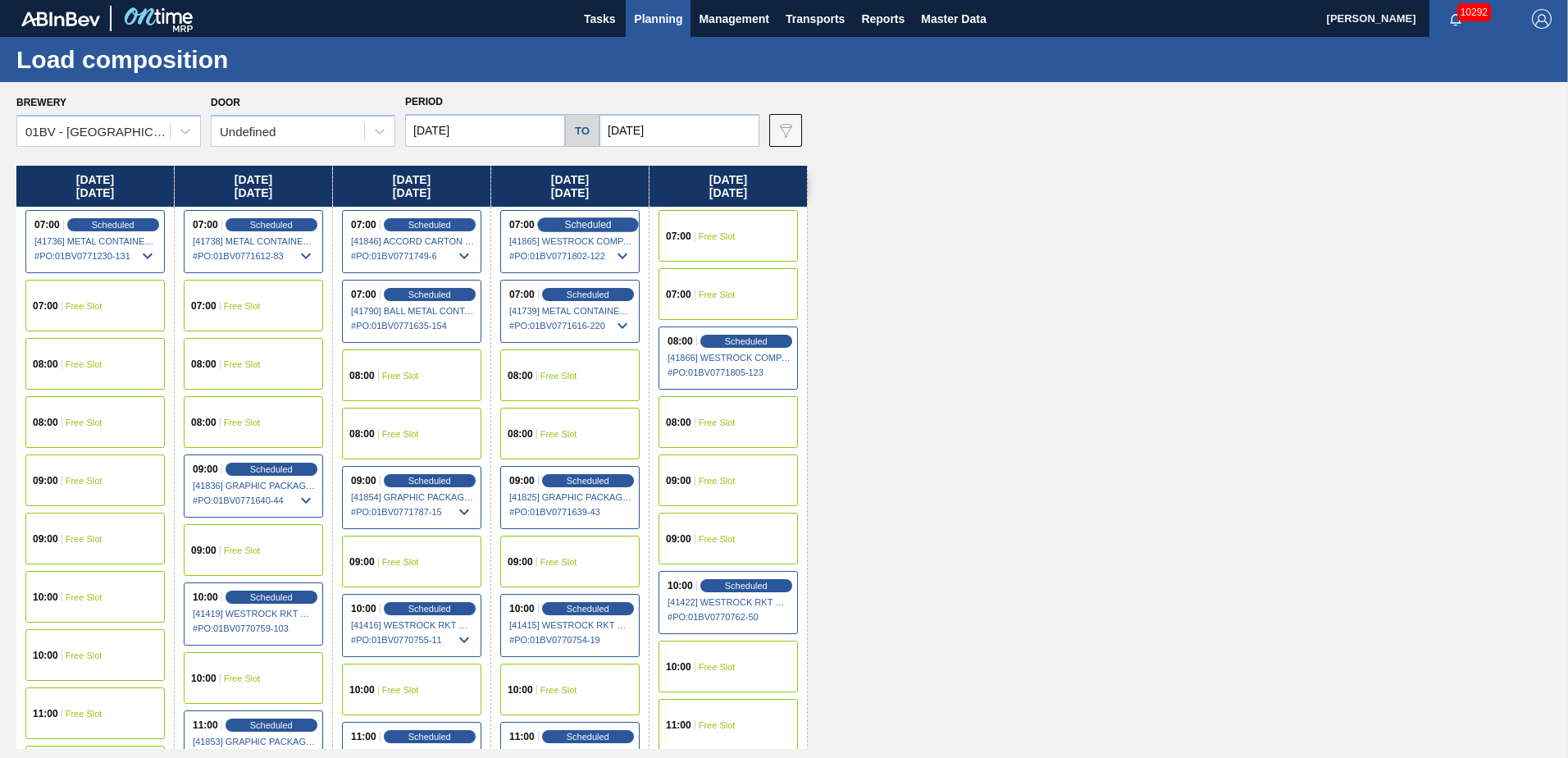
click at [569, 224] on span "Scheduled" at bounding box center [588, 224] width 46 height 11
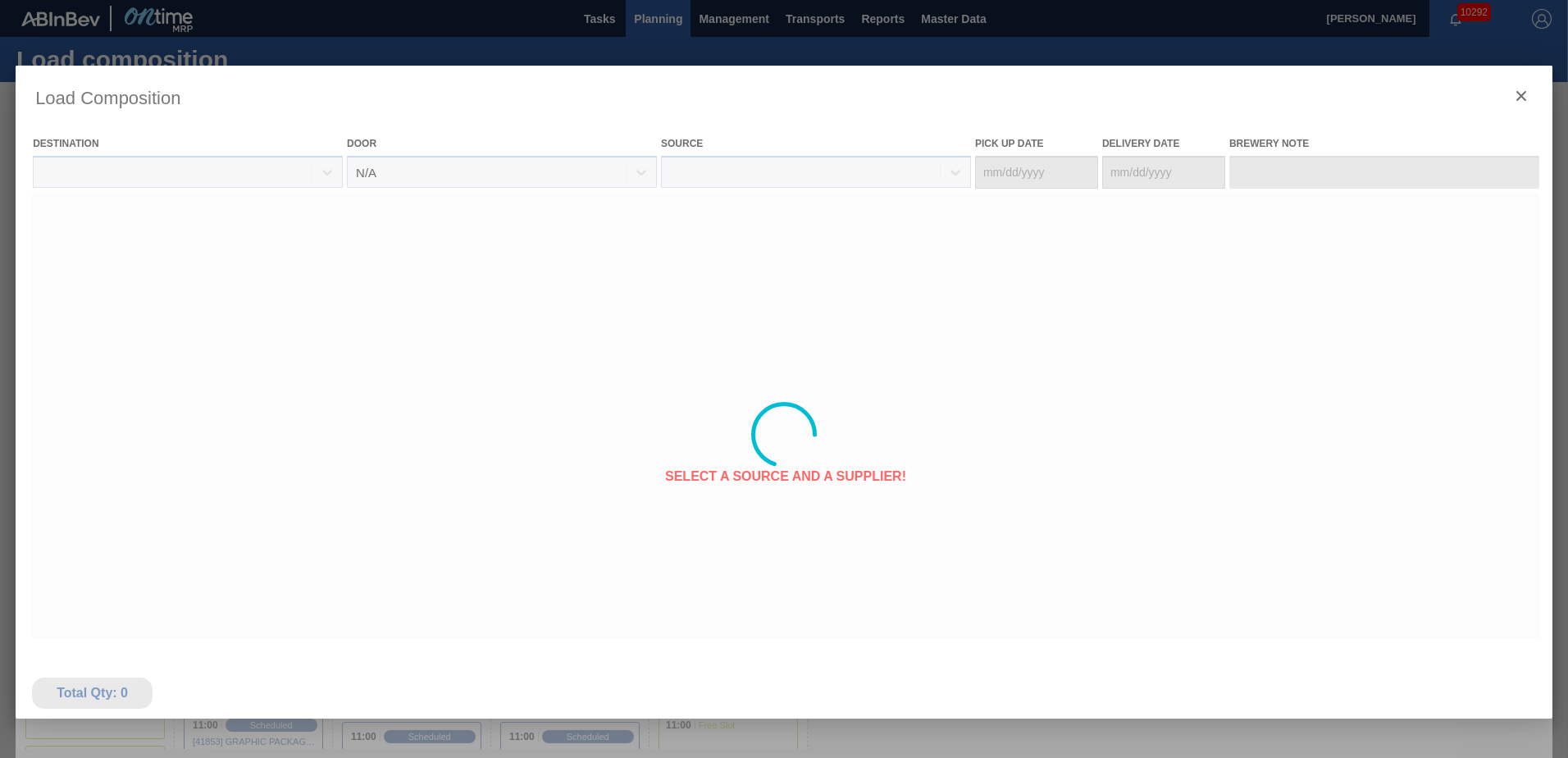
type Date "[DATE]"
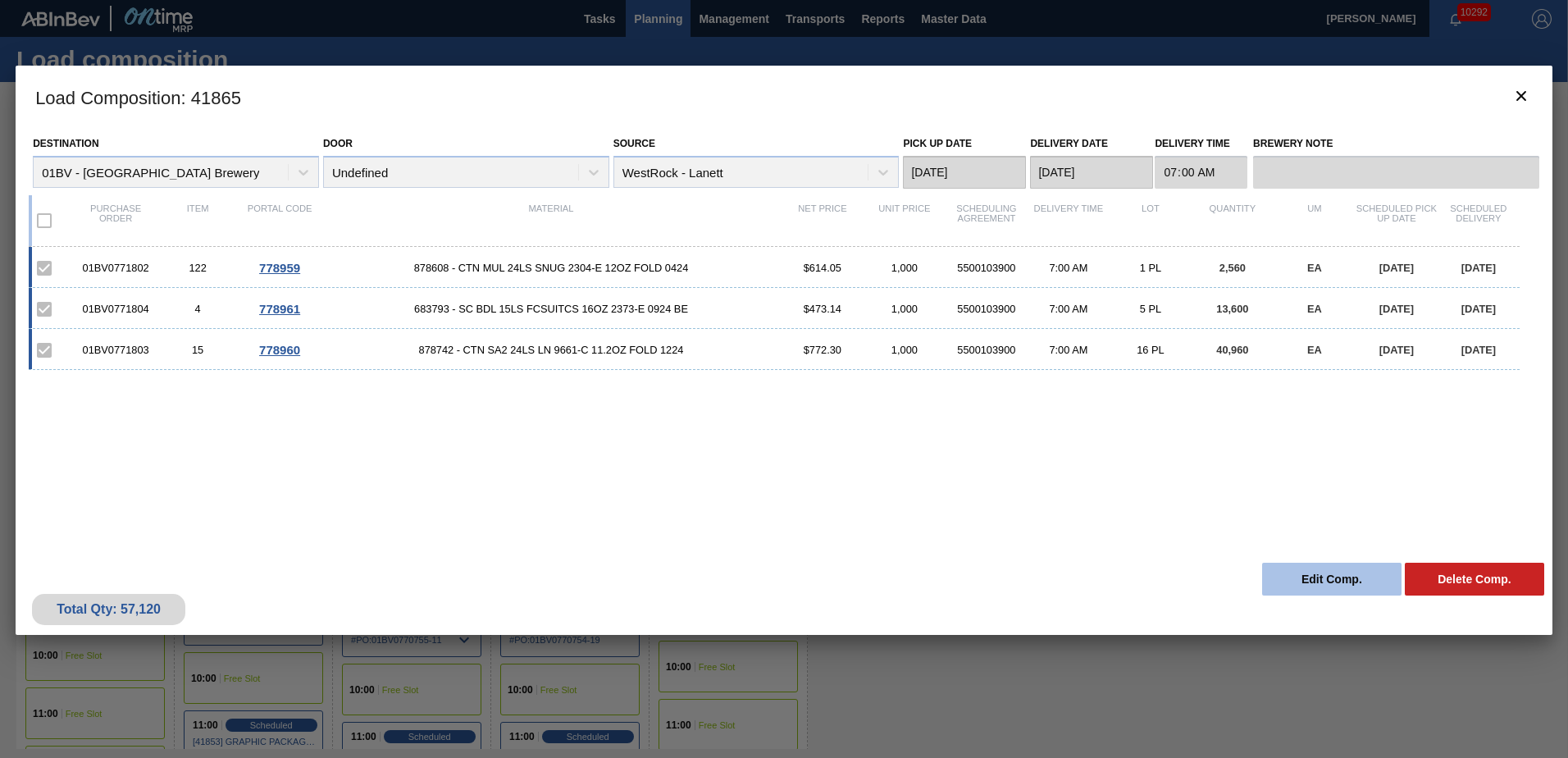
click at [1313, 574] on button "Edit Comp." at bounding box center [1332, 580] width 139 height 33
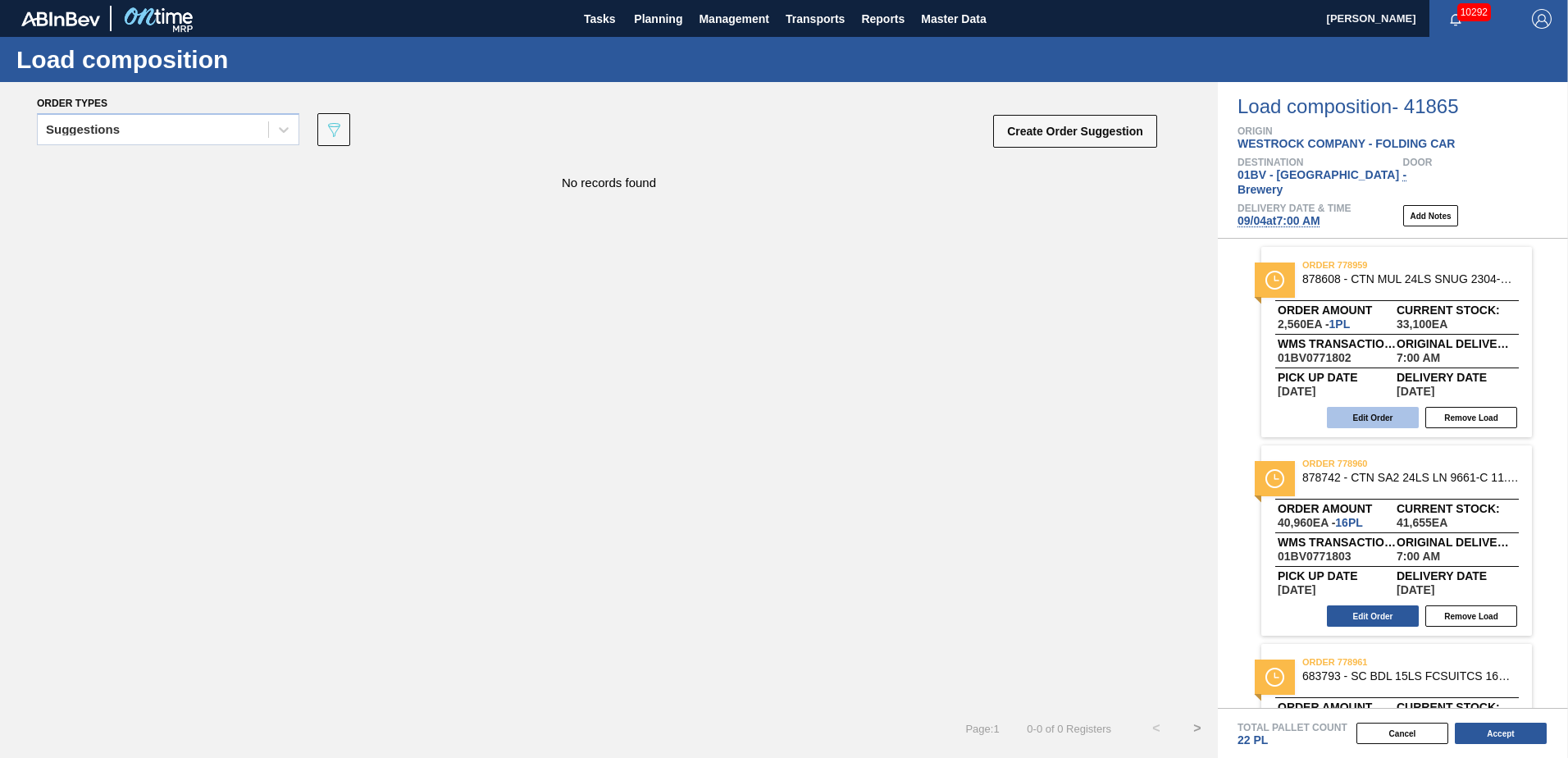
click at [1361, 407] on button "Edit Order" at bounding box center [1373, 418] width 92 height 22
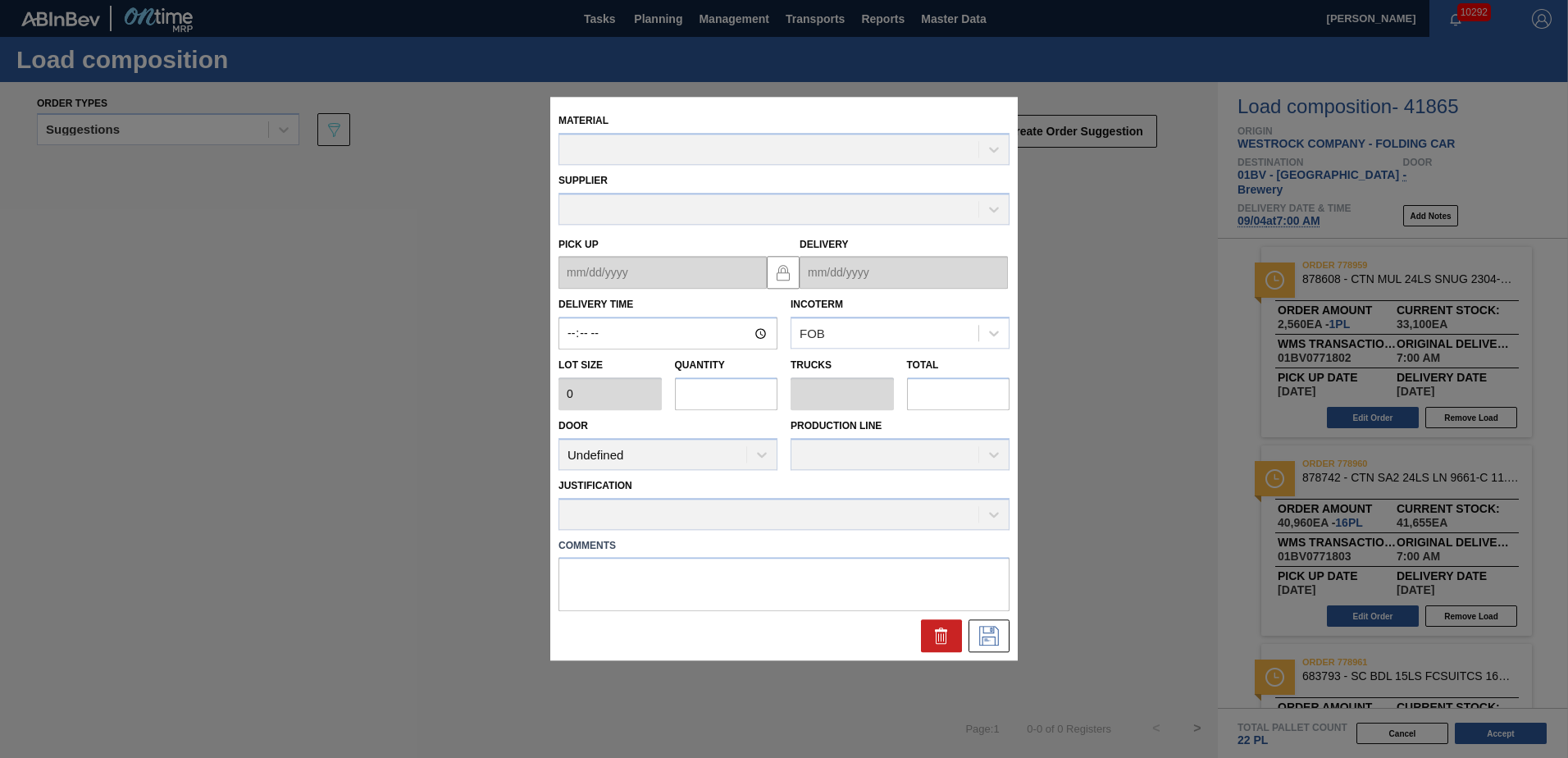
type input "07:00:00"
type input "2,560"
type input "1"
type input "0.038"
type input "2,560"
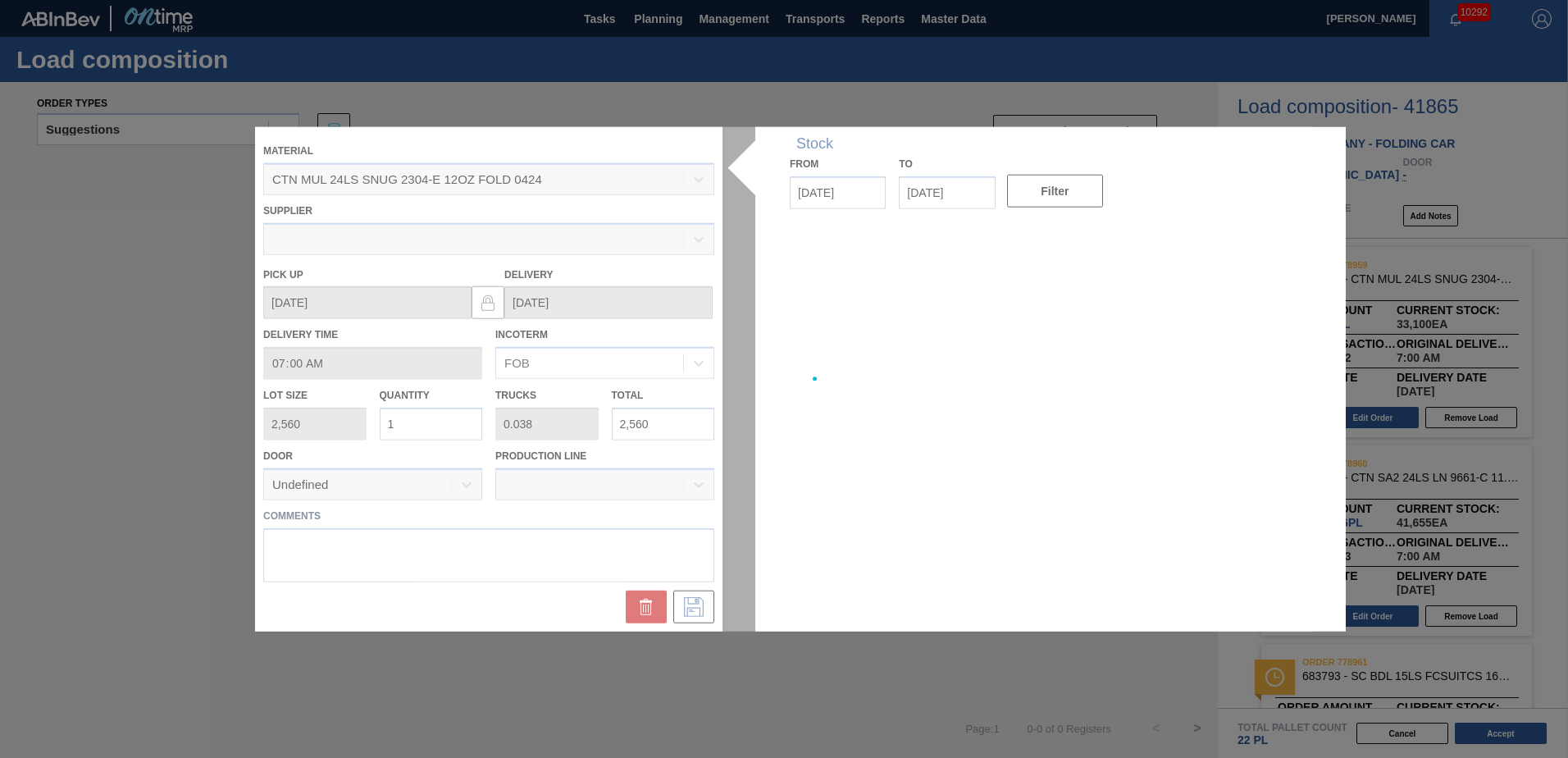
type up "[DATE]"
type input "[DATE]"
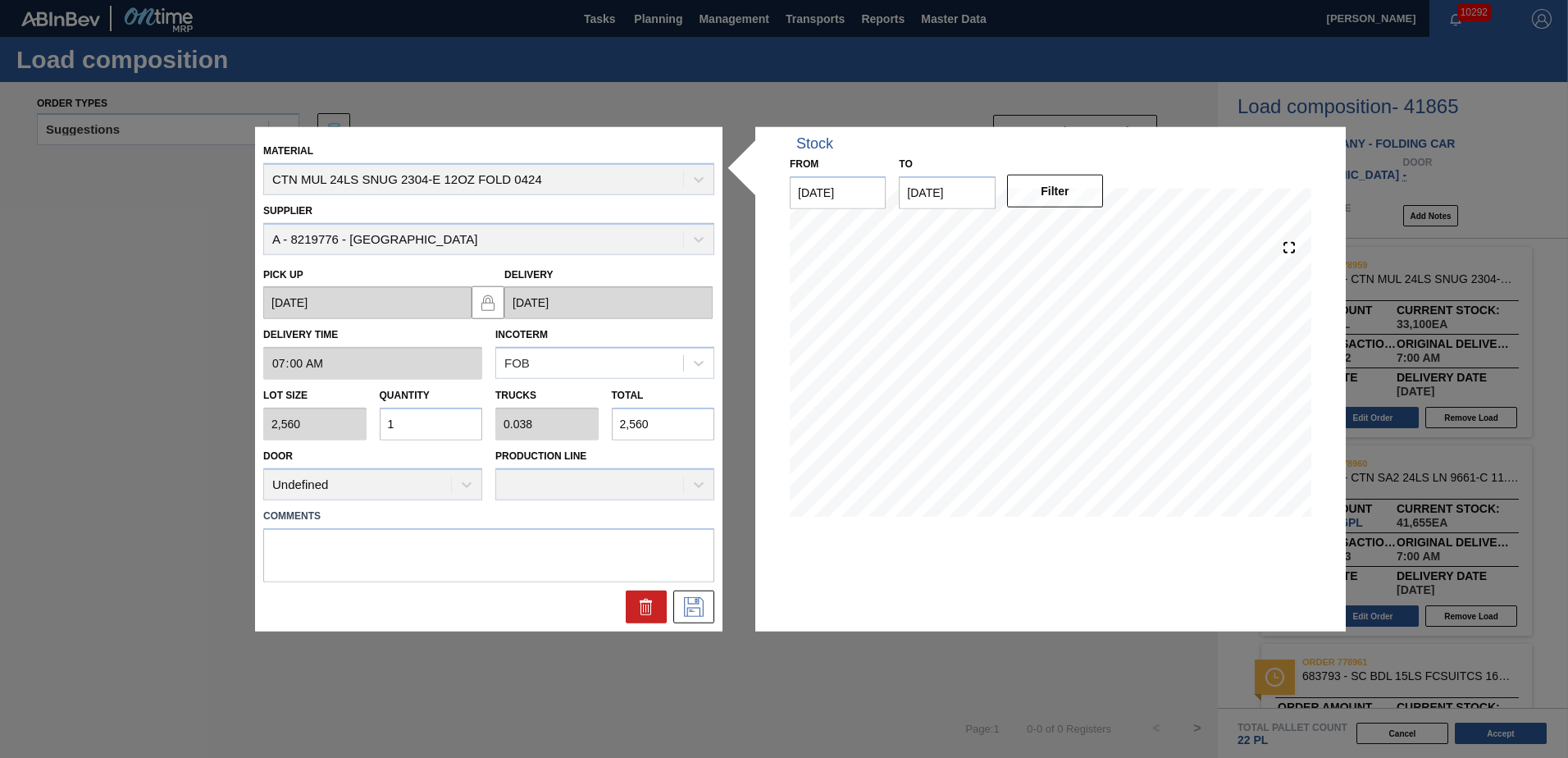
drag, startPoint x: 415, startPoint y: 427, endPoint x: 368, endPoint y: 434, distance: 47.5
click at [368, 434] on div "Lot size 2,560 Quantity 1 Trucks 0.038 Total 2,560" at bounding box center [488, 409] width 464 height 61
type input "0"
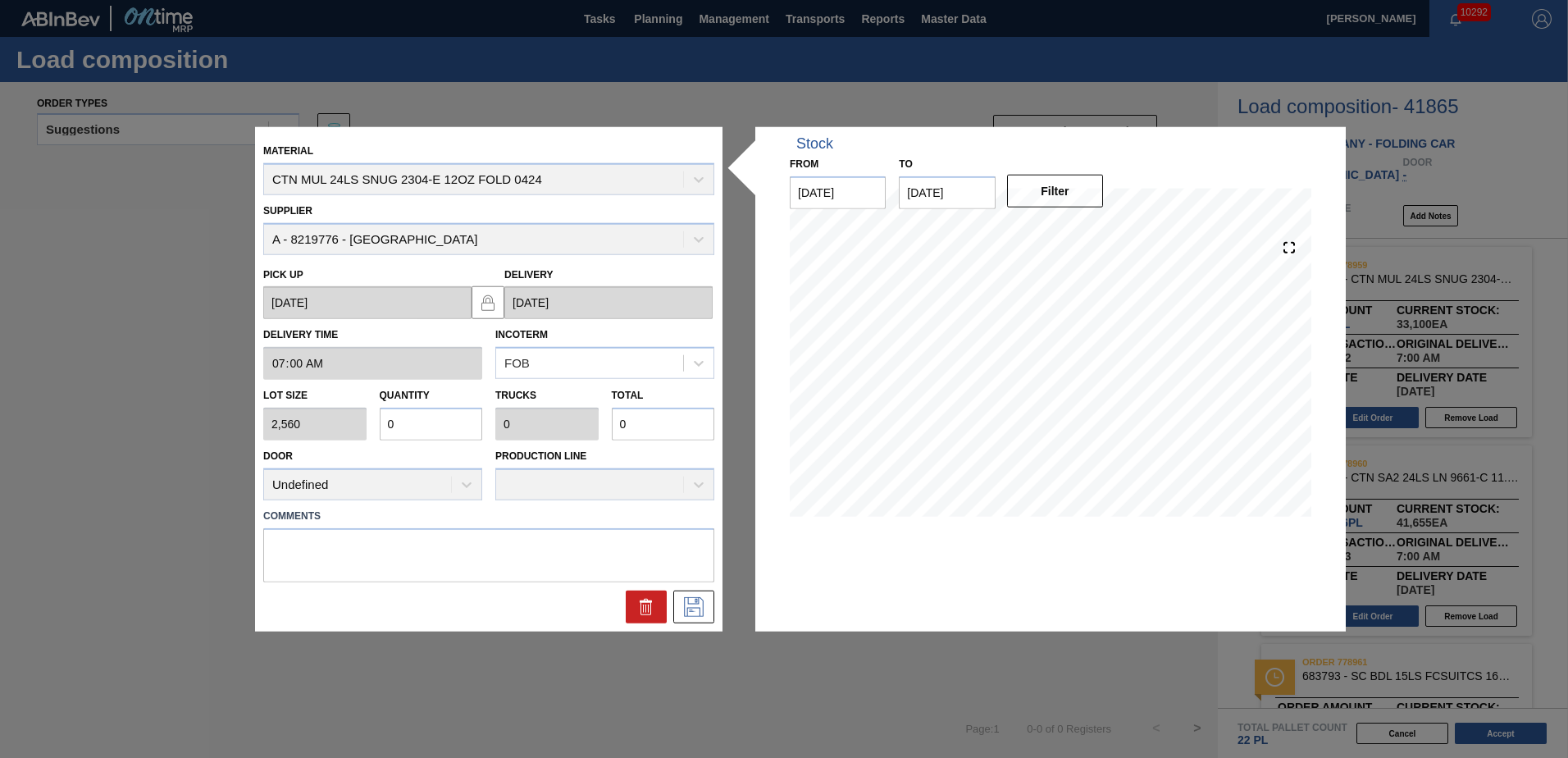
type input "0.001"
type input "3"
type input "0.013"
type input "32"
type input "0.128"
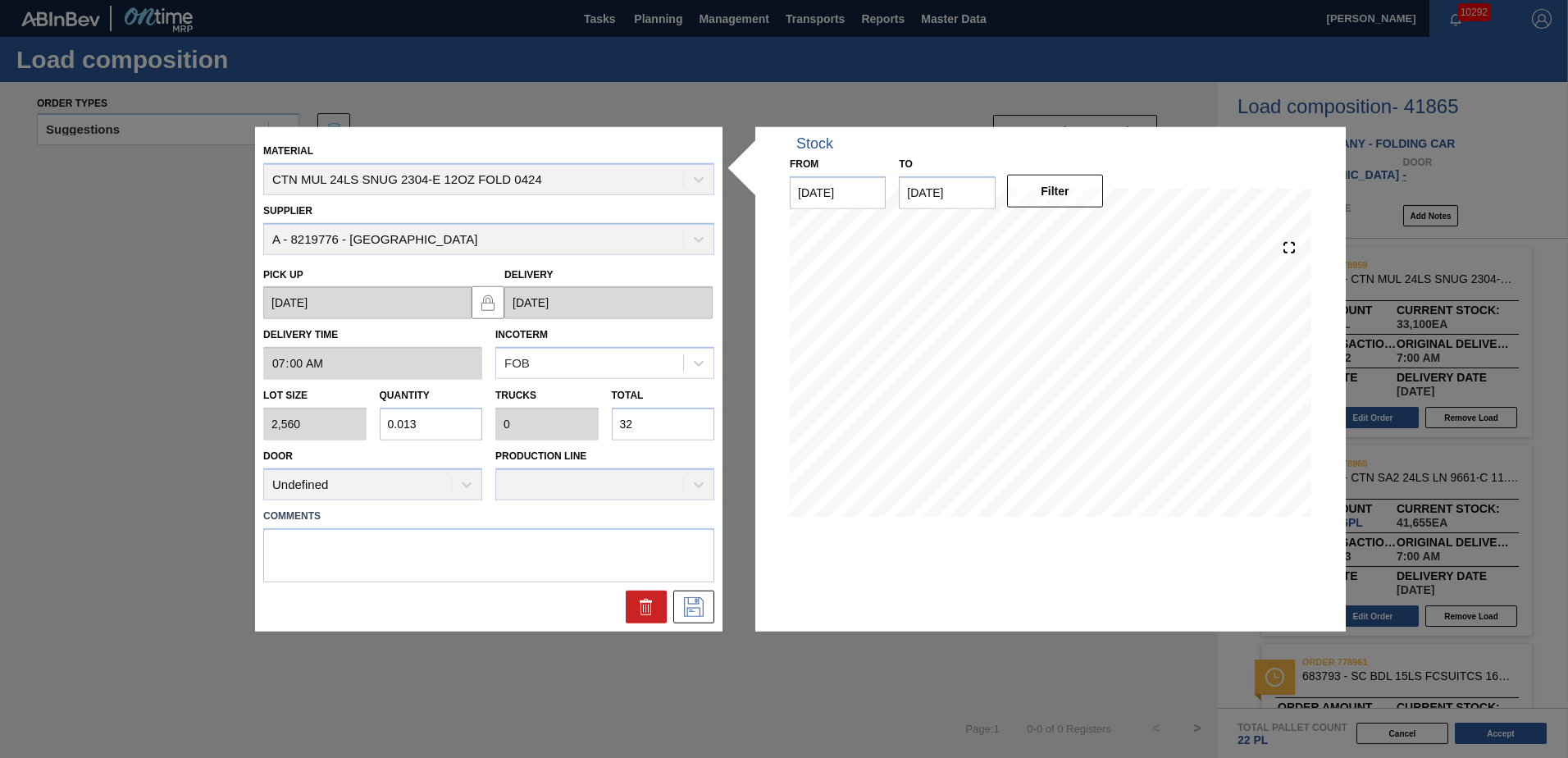
type input "0.005"
type input "328"
type input "1.281"
type input "0.049"
type input "3,280"
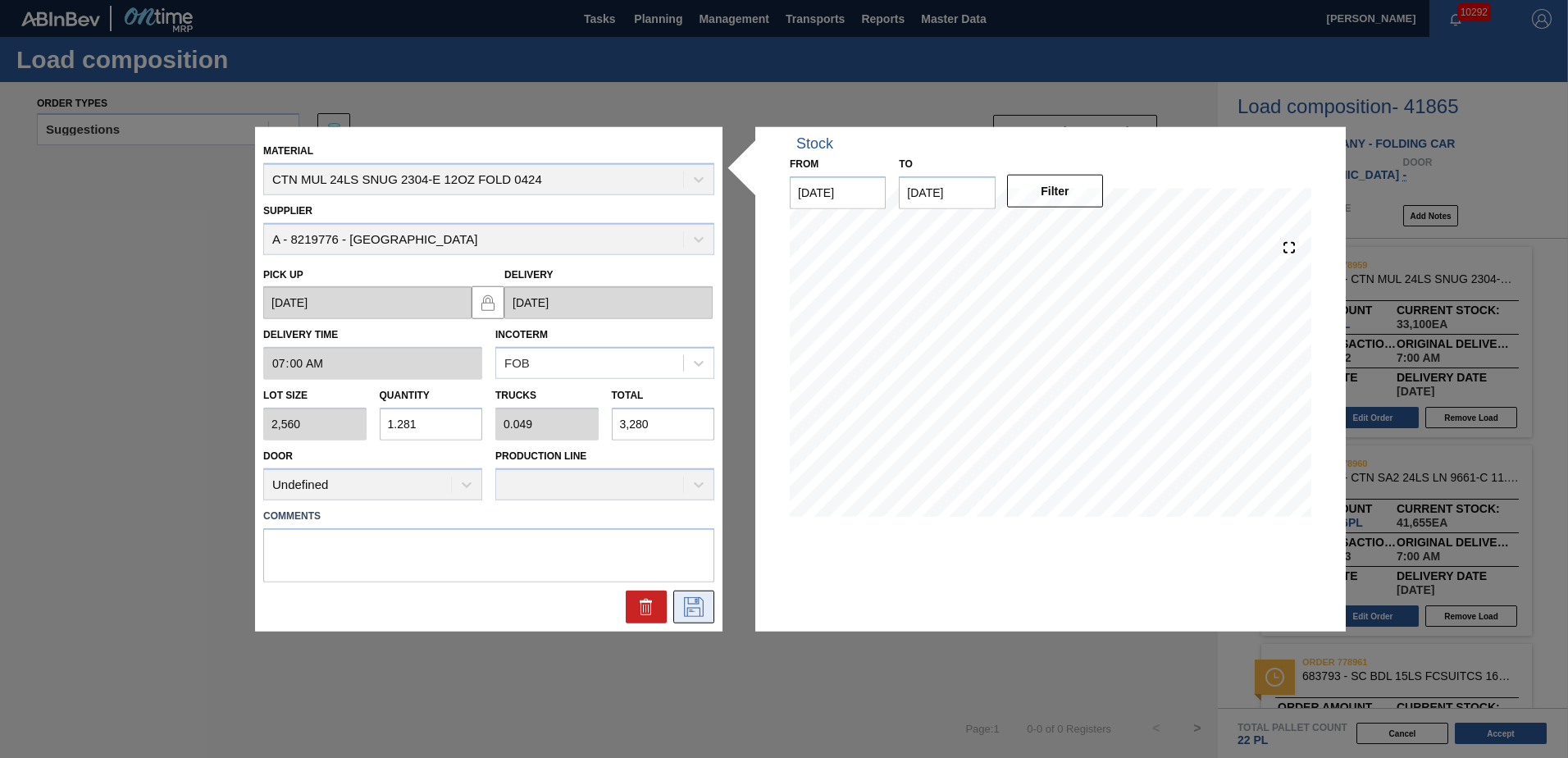
click at [699, 602] on icon at bounding box center [694, 606] width 20 height 20
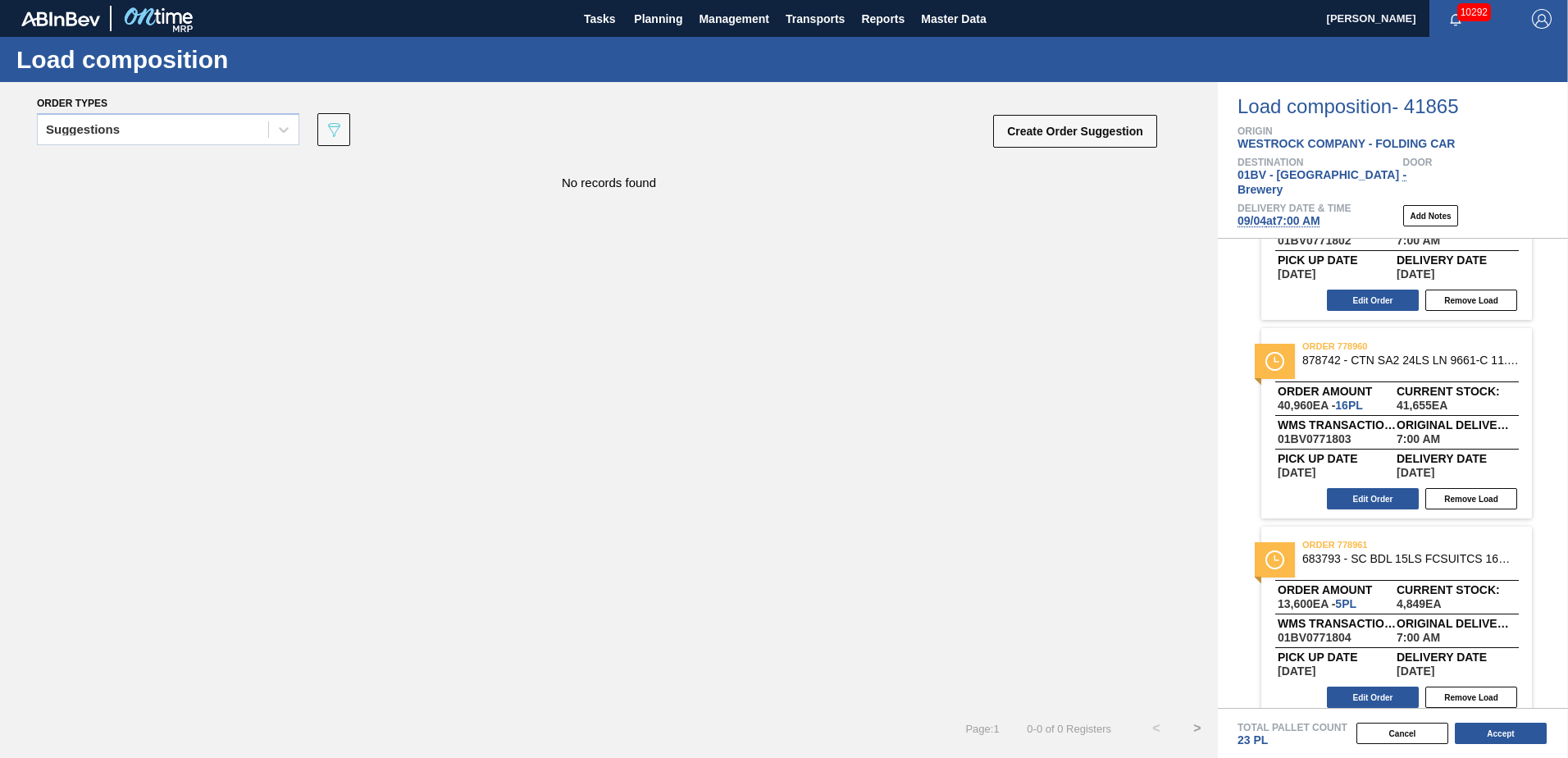
scroll to position [120, 0]
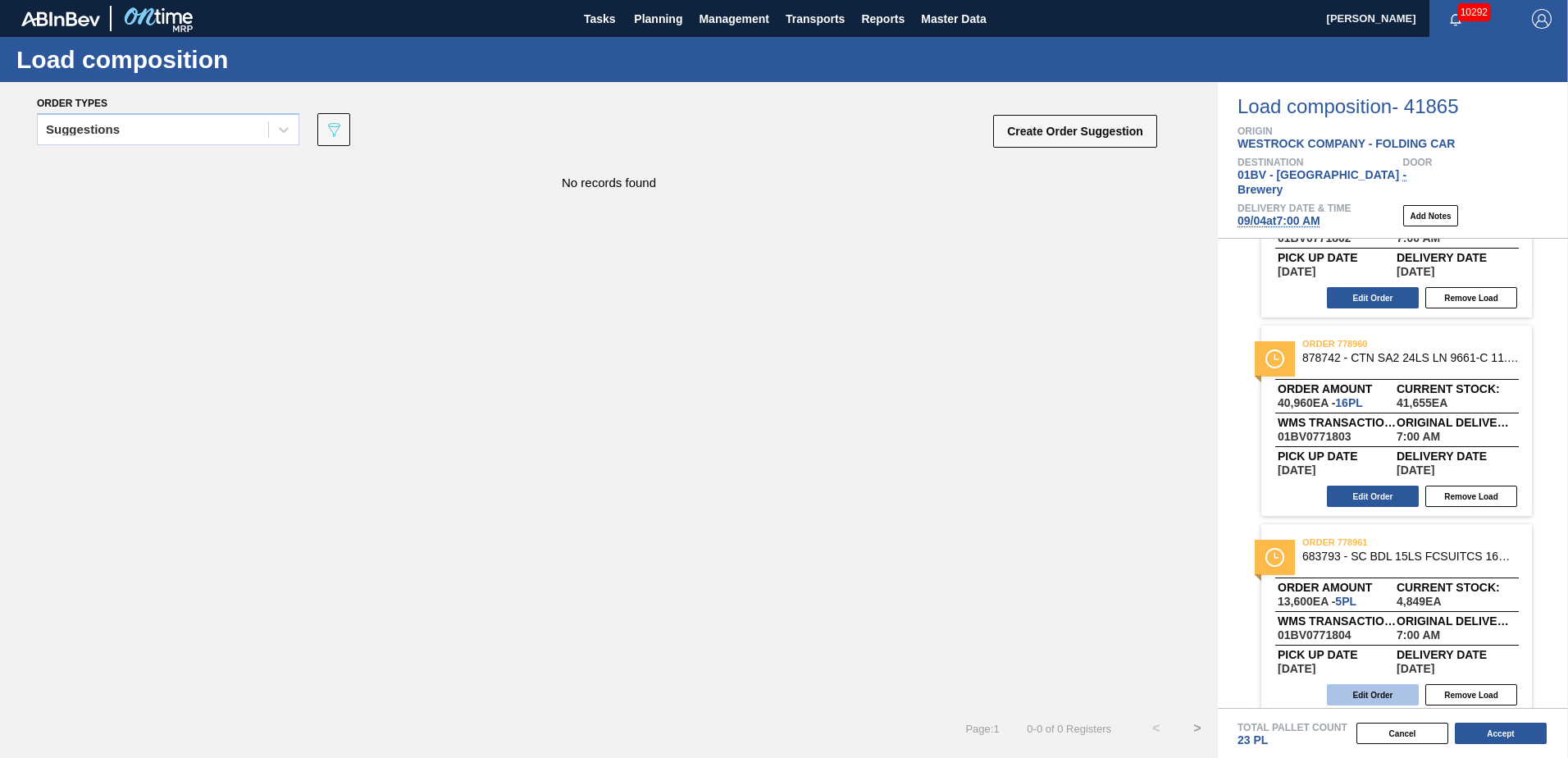
click at [1352, 684] on button "Edit Order" at bounding box center [1373, 695] width 92 height 22
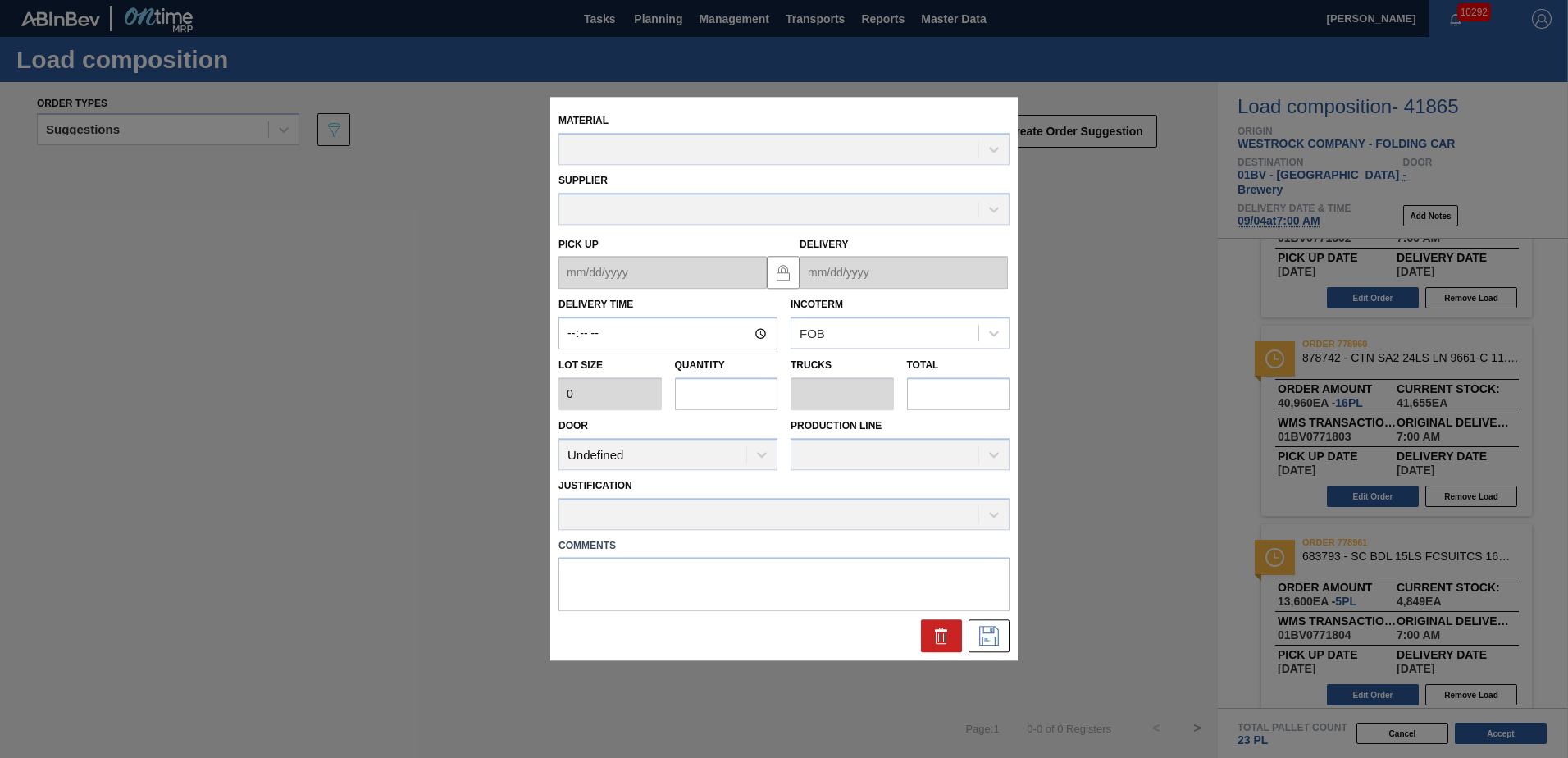
type input "07:00:00"
type input "2,720"
type input "5"
type input "0.192"
type input "13,600"
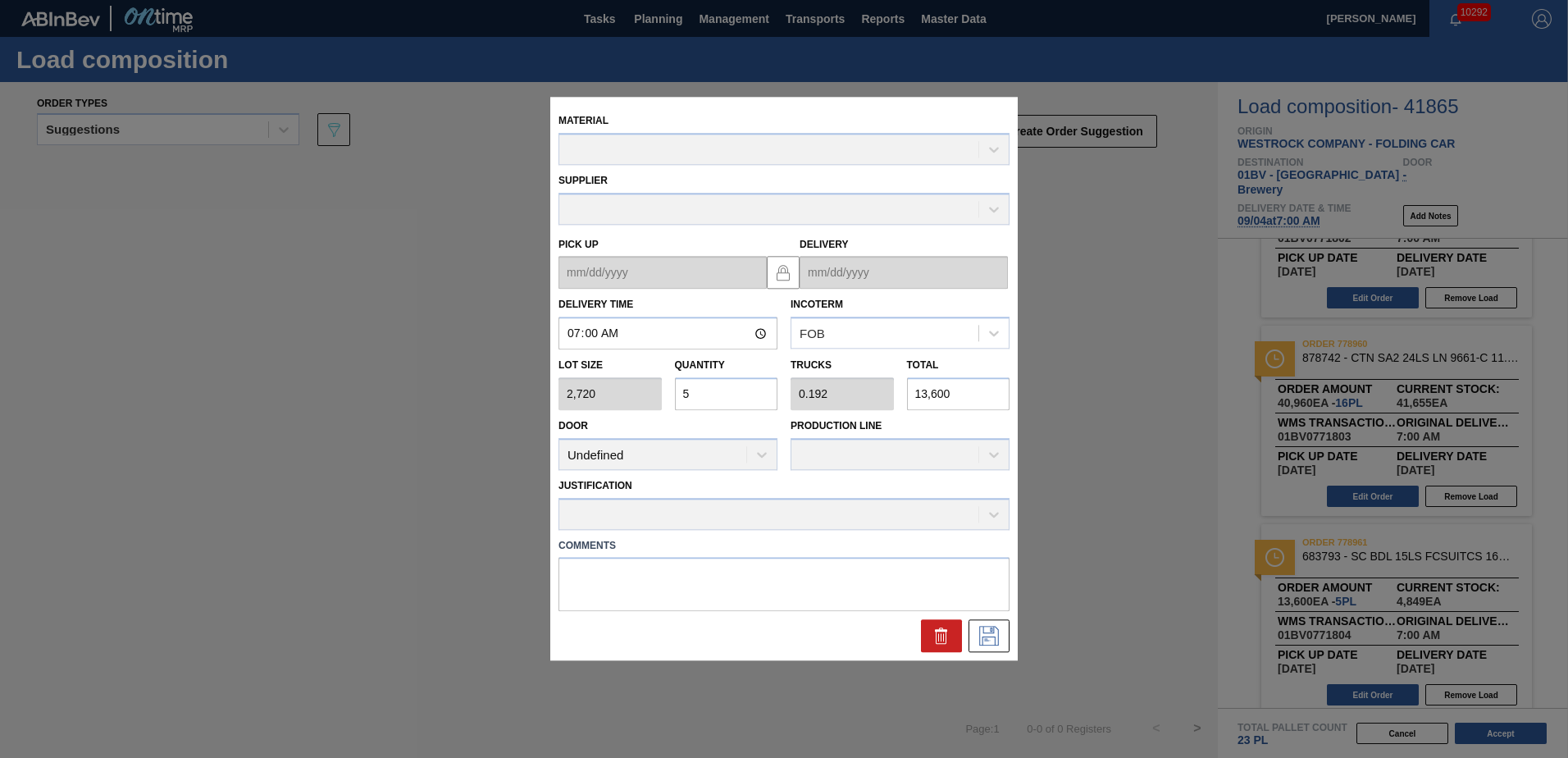
type up "[DATE]"
type input "[DATE]"
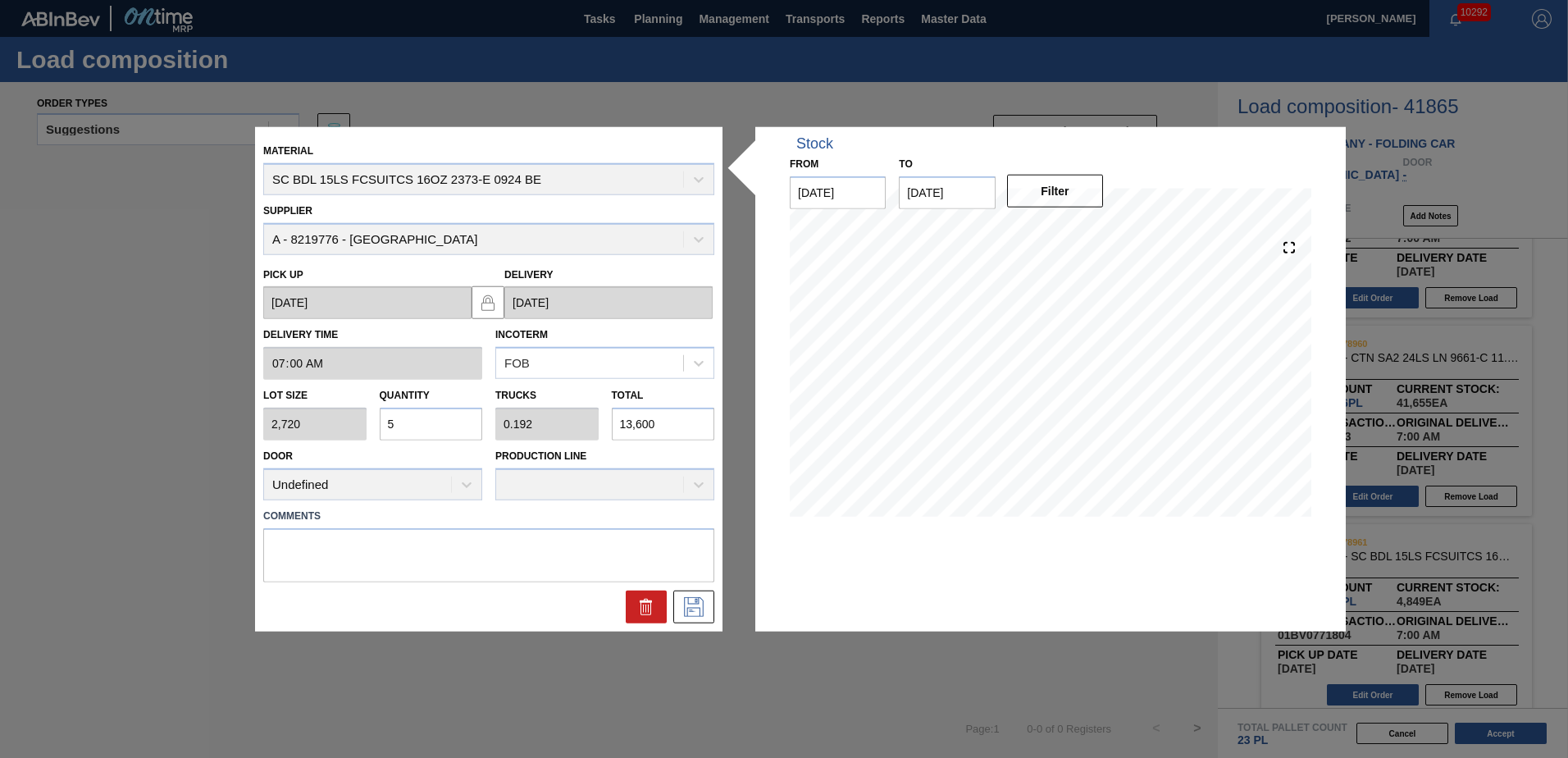
click at [422, 426] on input "5" at bounding box center [431, 424] width 103 height 33
type input "0"
type input "1"
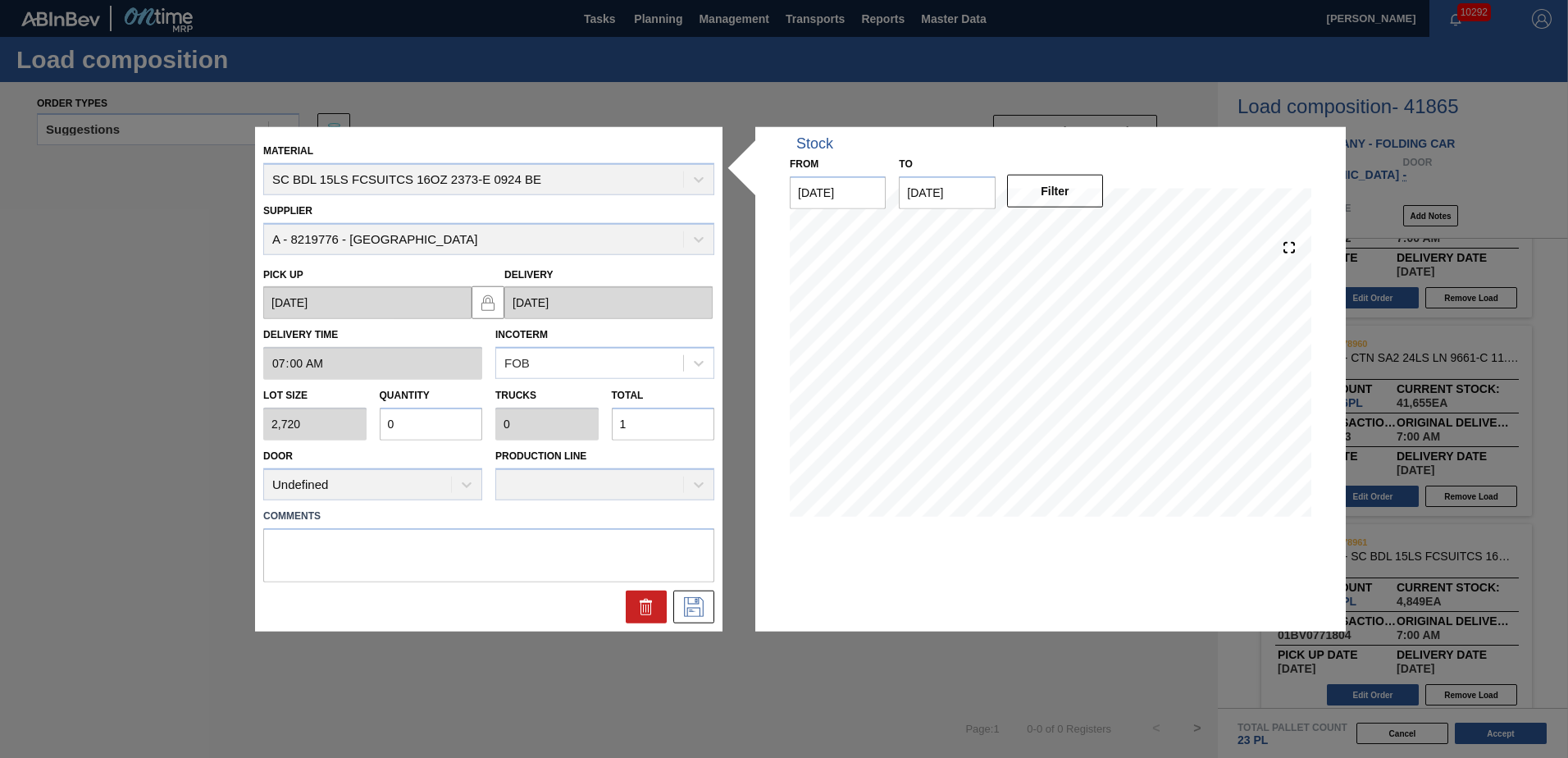
type input "0.005"
type input "14"
type input "0.052"
type input "0.002"
type input "142"
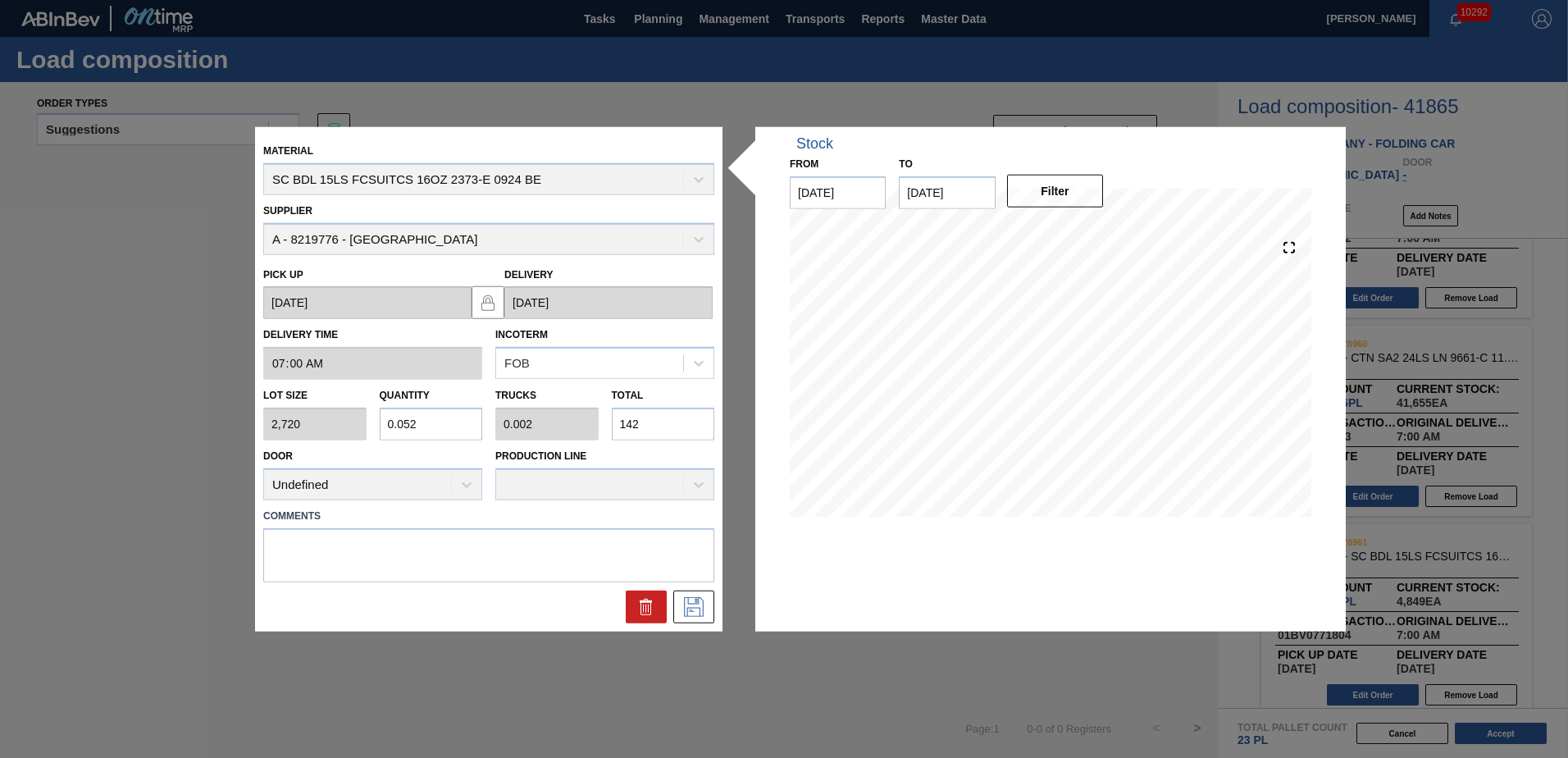
type input "0.525"
type input "0.02"
type input "1,428"
type input "5.25"
type input "0.202"
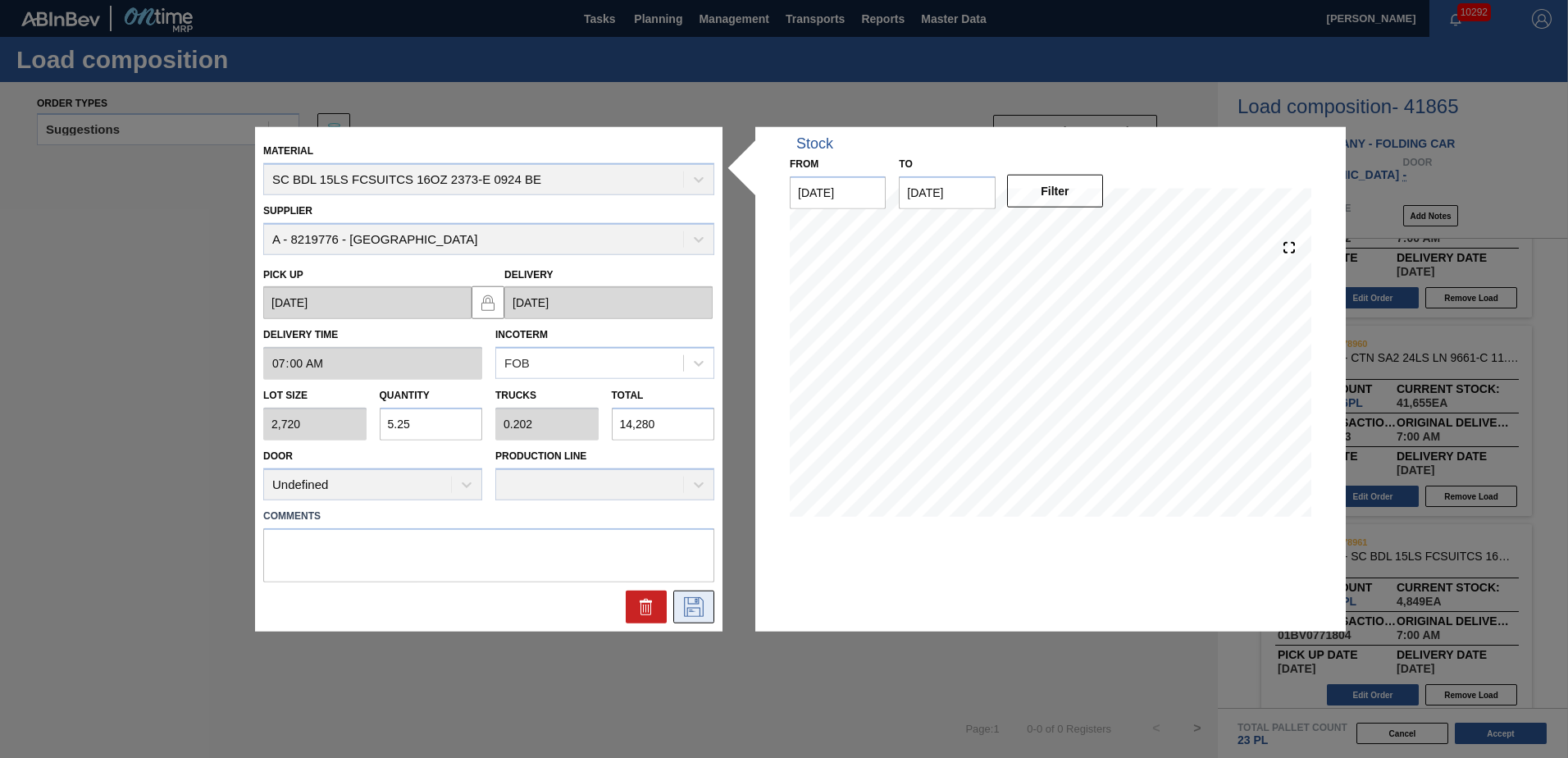
type input "14,280"
click at [689, 605] on icon at bounding box center [694, 606] width 27 height 20
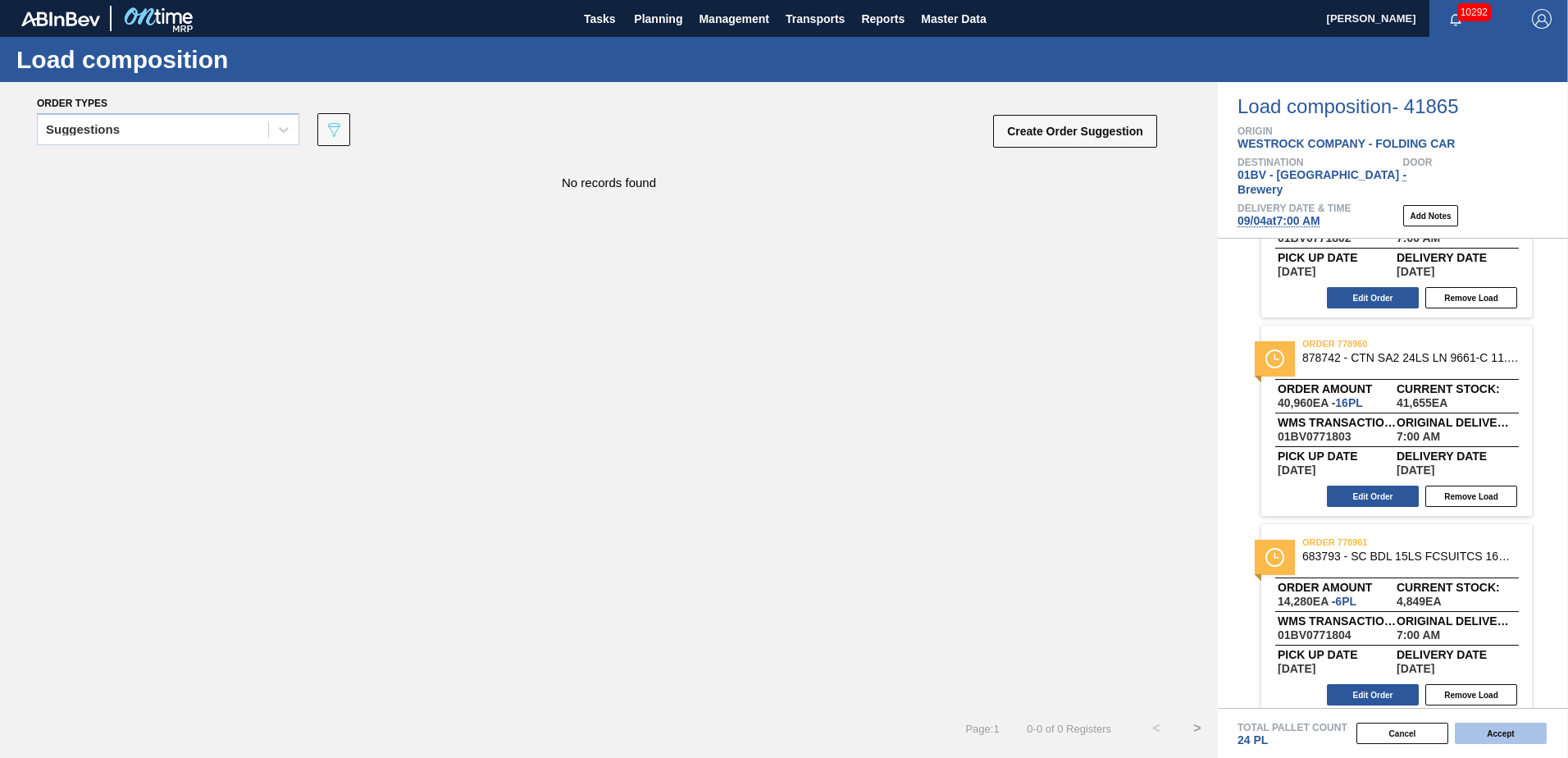
click at [1497, 731] on button "Accept" at bounding box center [1501, 733] width 92 height 22
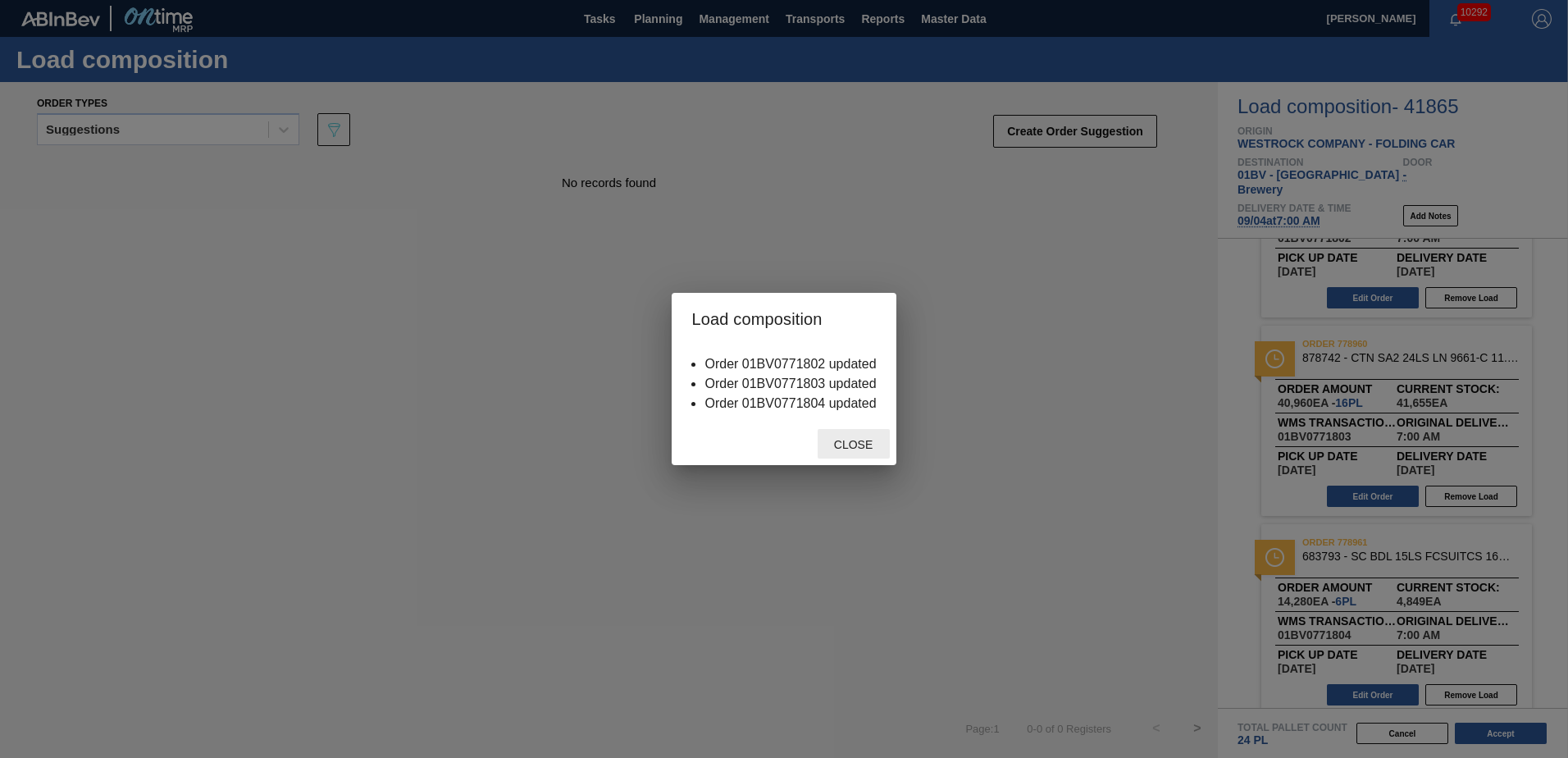
click at [856, 443] on span "Close" at bounding box center [853, 445] width 65 height 13
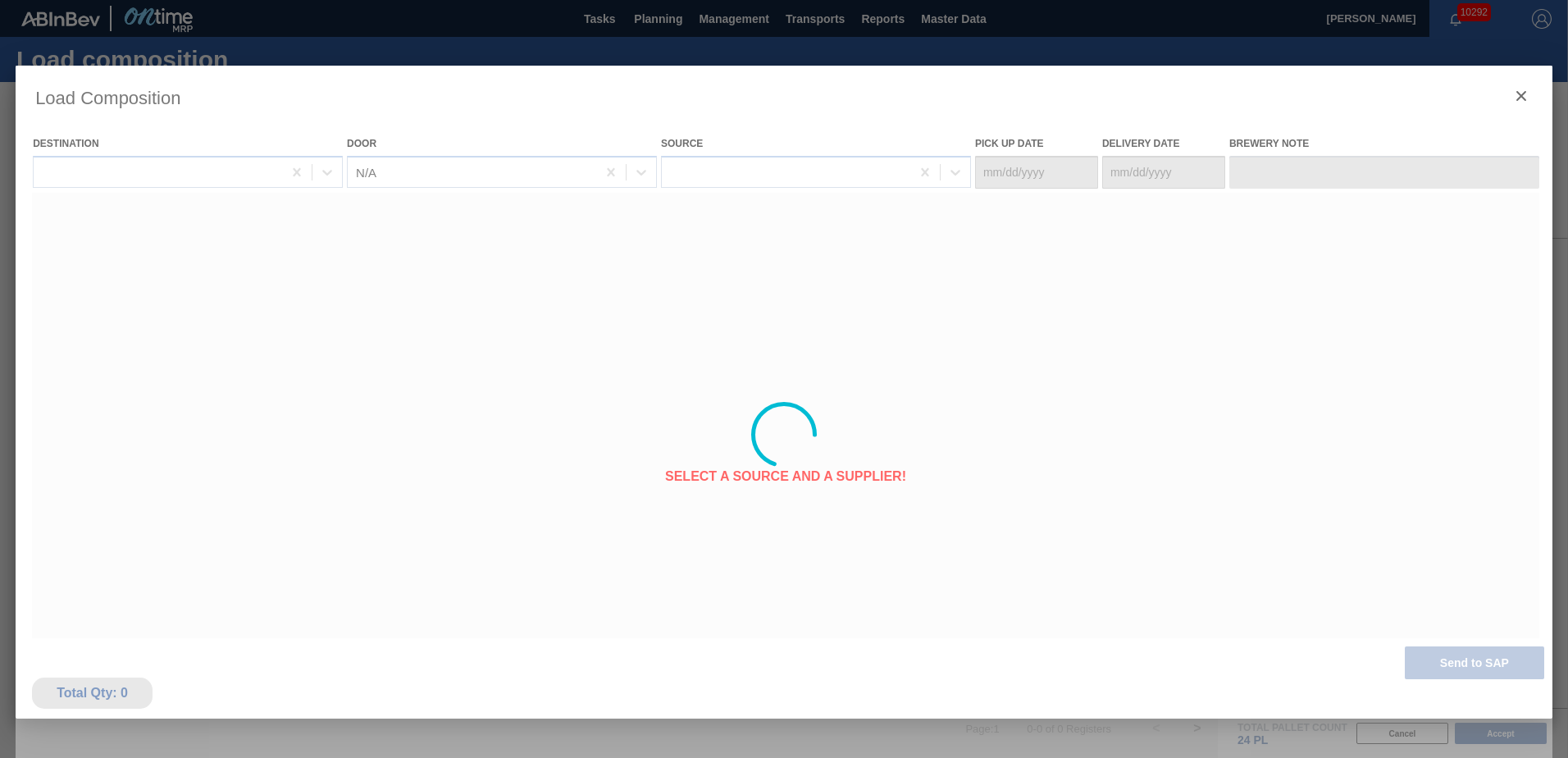
type Date "[DATE]"
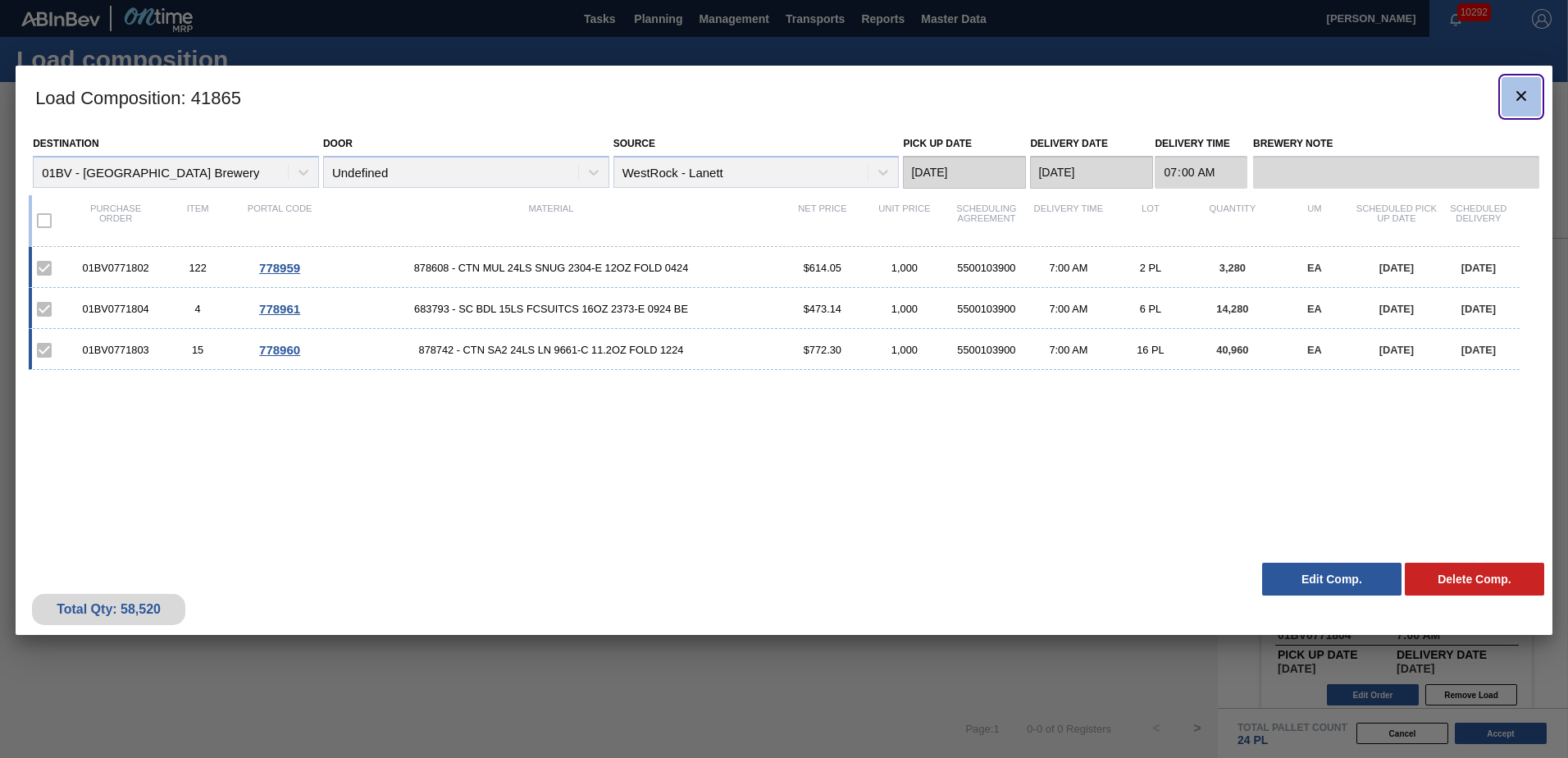
click at [1516, 93] on icon "botão de ícone" at bounding box center [1522, 96] width 20 height 20
